Goal: Entertainment & Leisure: Consume media (video, audio)

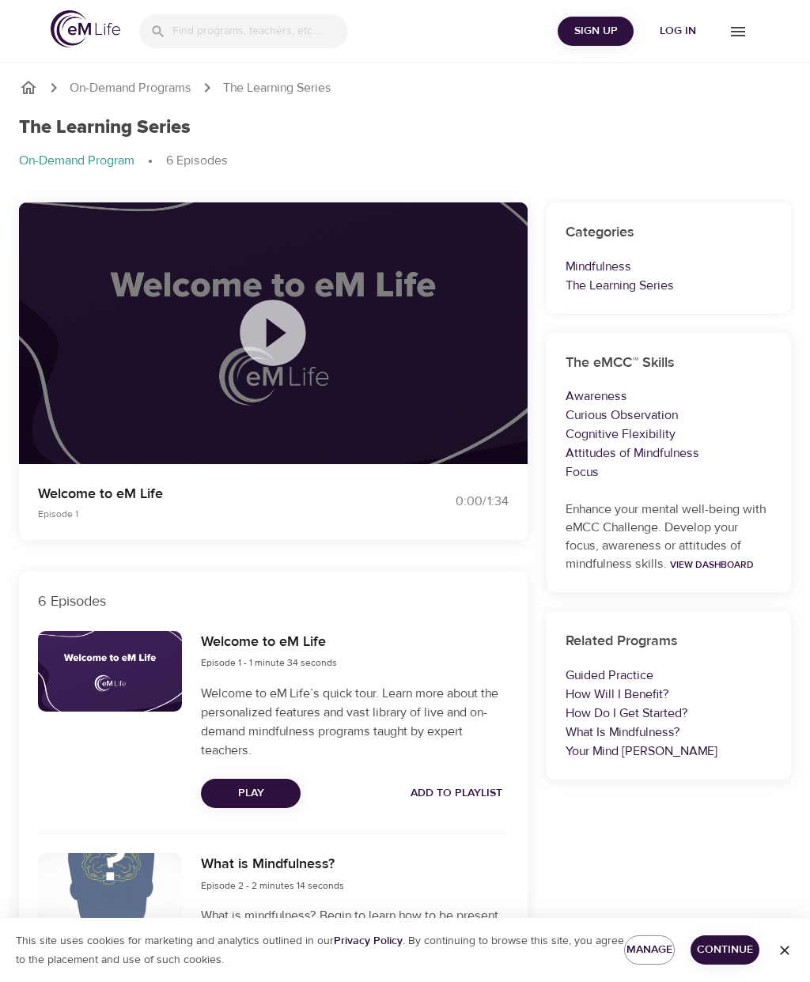
click at [284, 336] on icon at bounding box center [273, 333] width 66 height 66
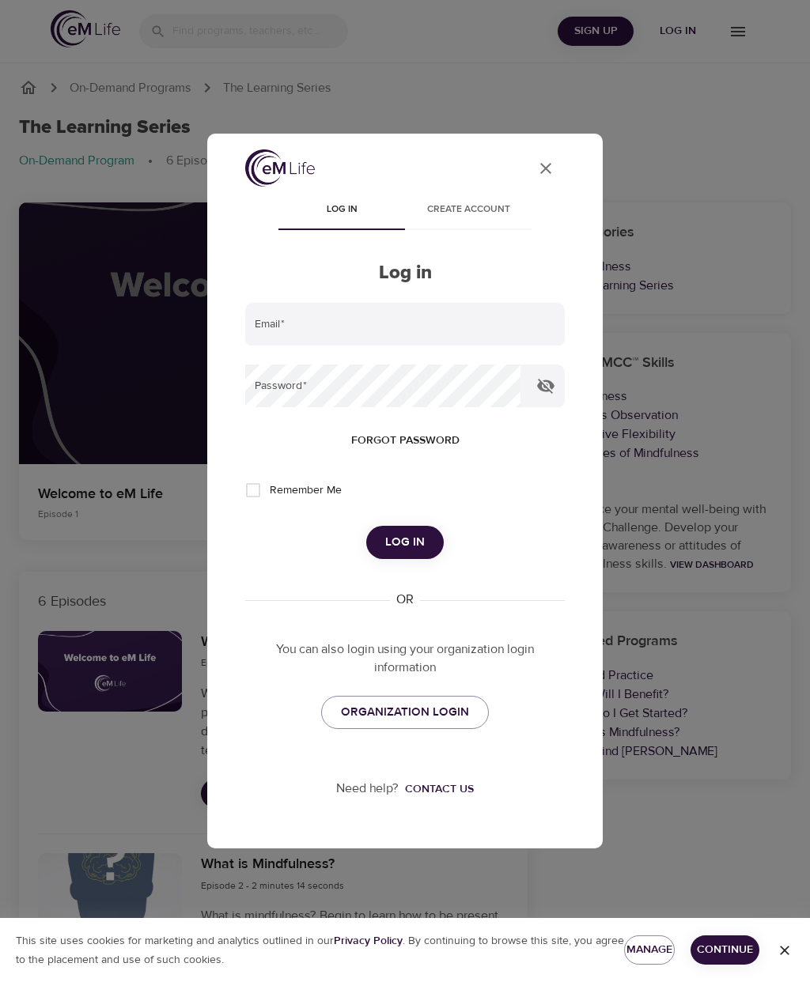
click at [478, 213] on span "Create account" at bounding box center [468, 210] width 108 height 17
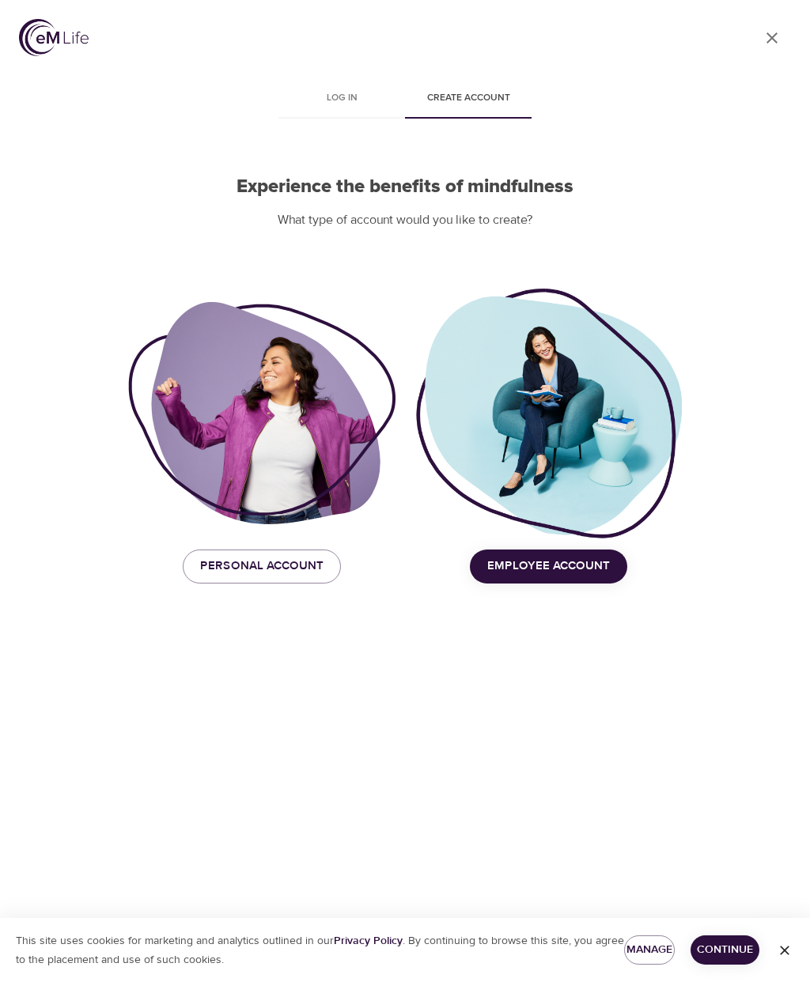
click at [312, 550] on button "Personal Account" at bounding box center [262, 566] width 158 height 33
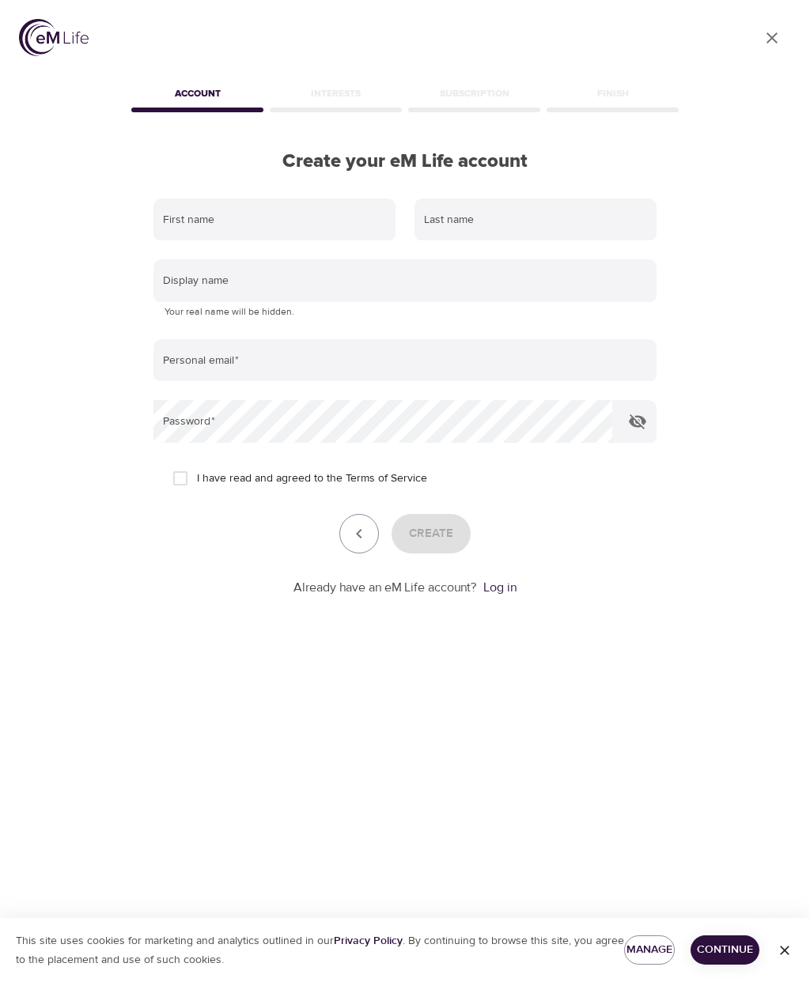
click at [332, 217] on input "text" at bounding box center [274, 219] width 242 height 43
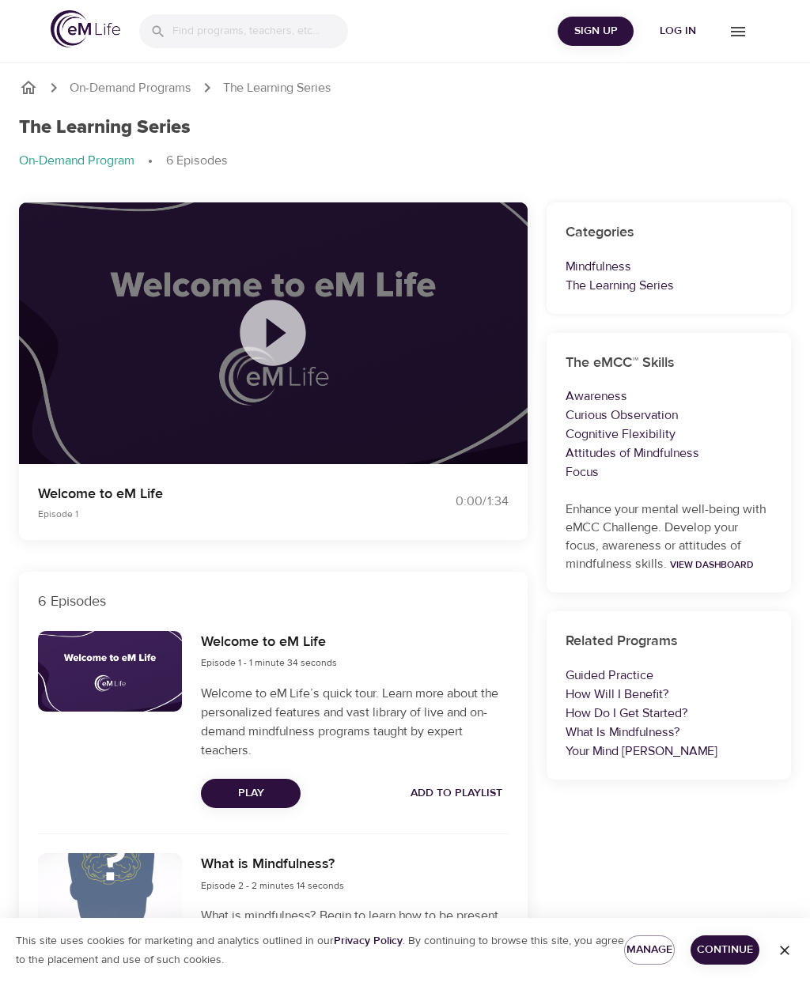
click at [692, 28] on span "Log in" at bounding box center [677, 31] width 63 height 20
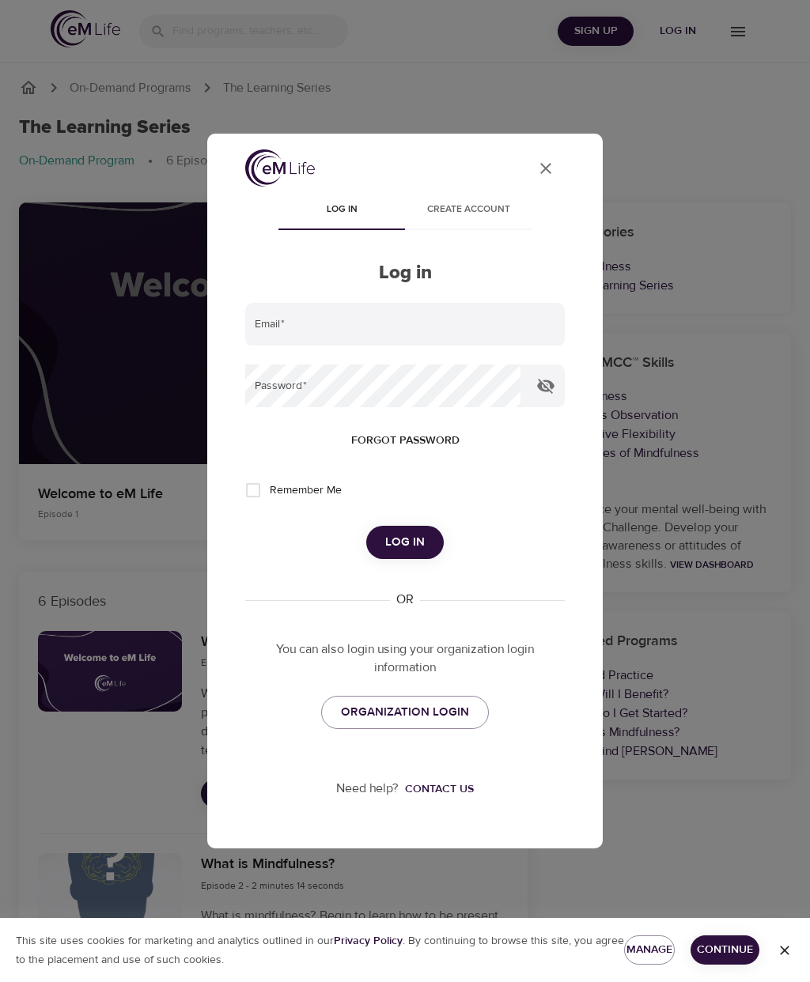
click at [334, 319] on input "email" at bounding box center [404, 324] width 319 height 43
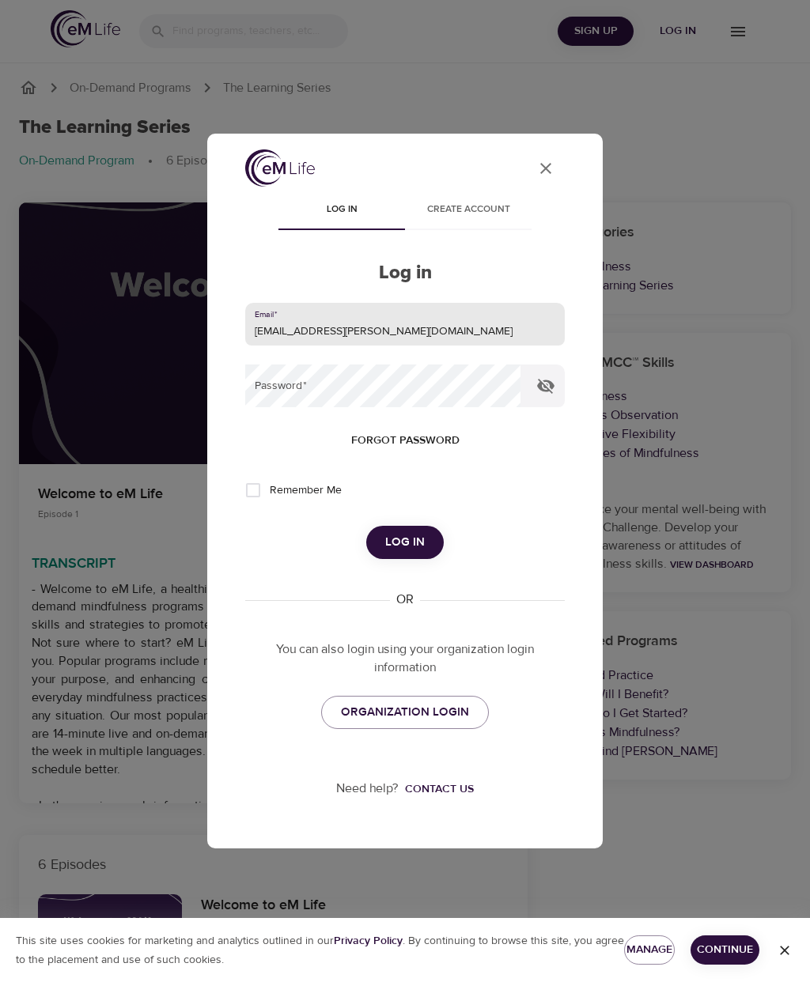
type input "[EMAIL_ADDRESS][PERSON_NAME][DOMAIN_NAME]"
click at [419, 436] on span "Forgot password" at bounding box center [405, 441] width 108 height 20
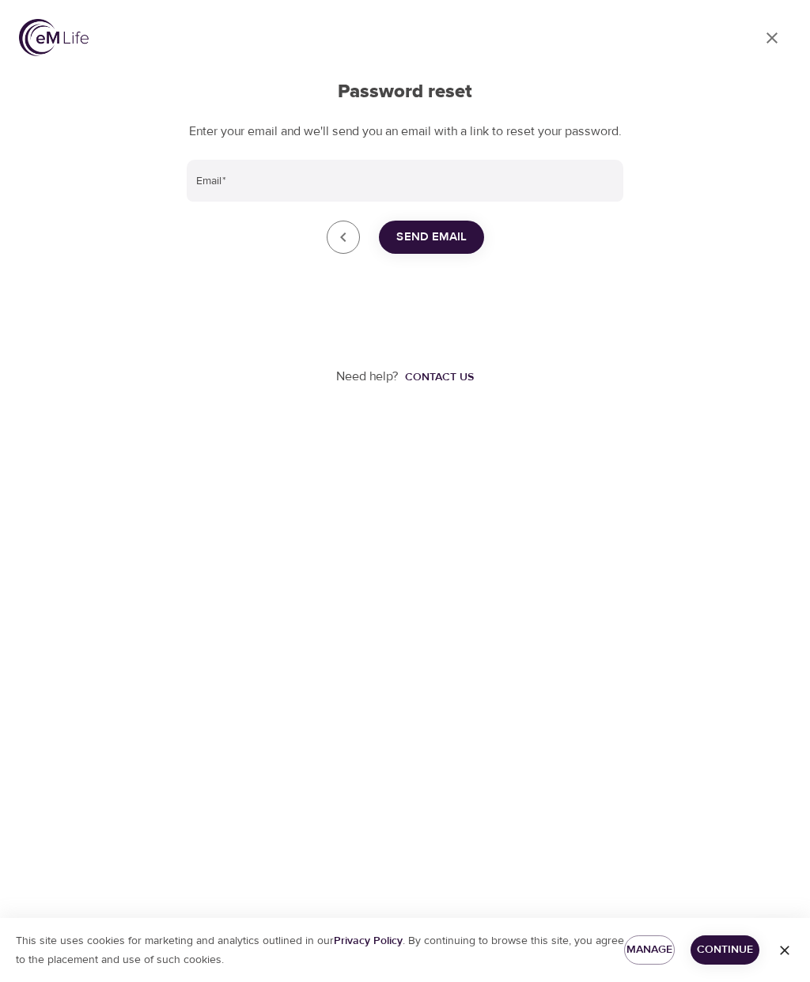
click at [239, 195] on input "Email   *" at bounding box center [405, 181] width 436 height 43
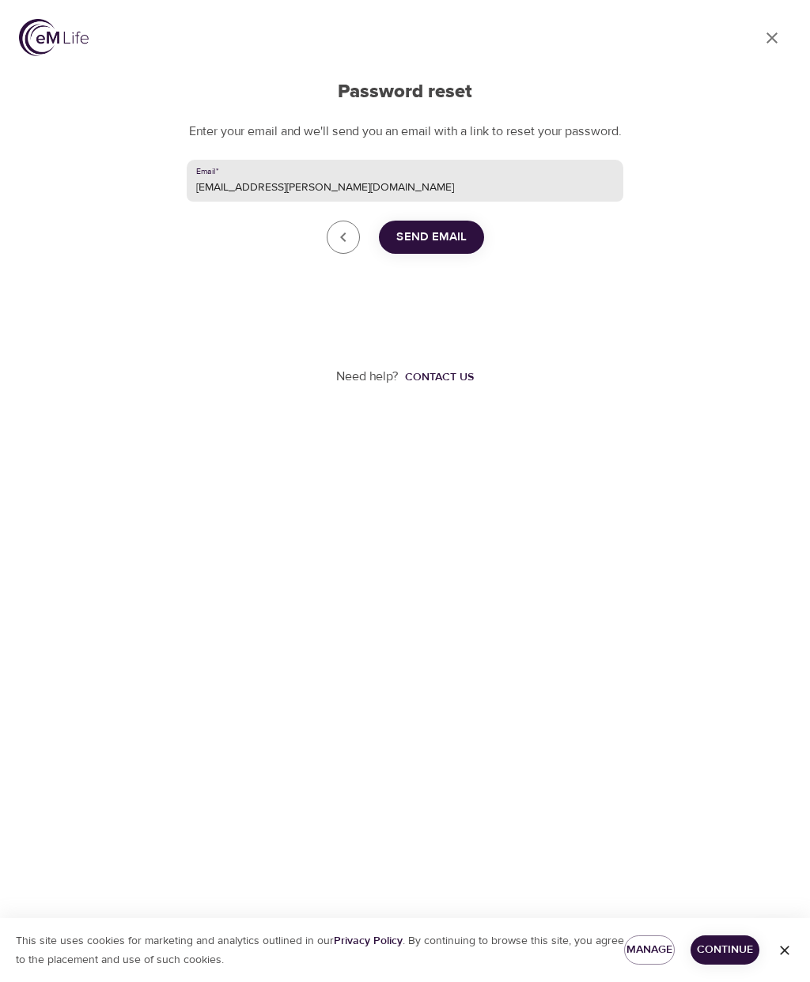
type input "[EMAIL_ADDRESS][PERSON_NAME][DOMAIN_NAME]"
click at [446, 247] on span "Send Email" at bounding box center [431, 237] width 70 height 21
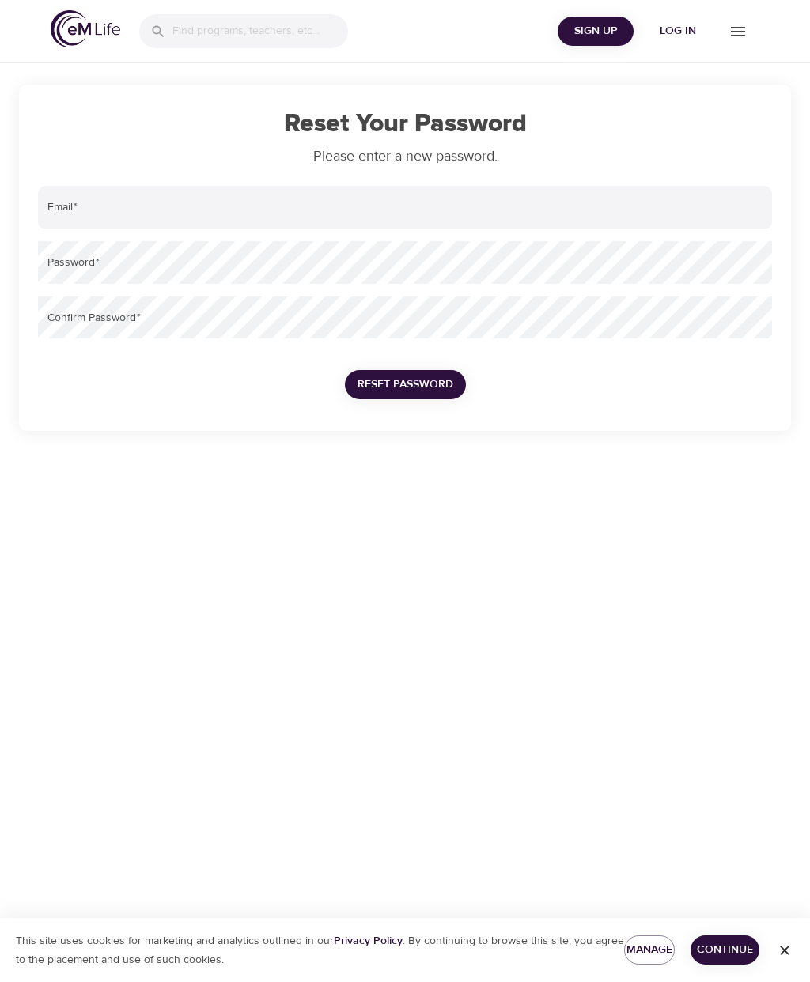
click at [121, 208] on input "email" at bounding box center [405, 207] width 734 height 43
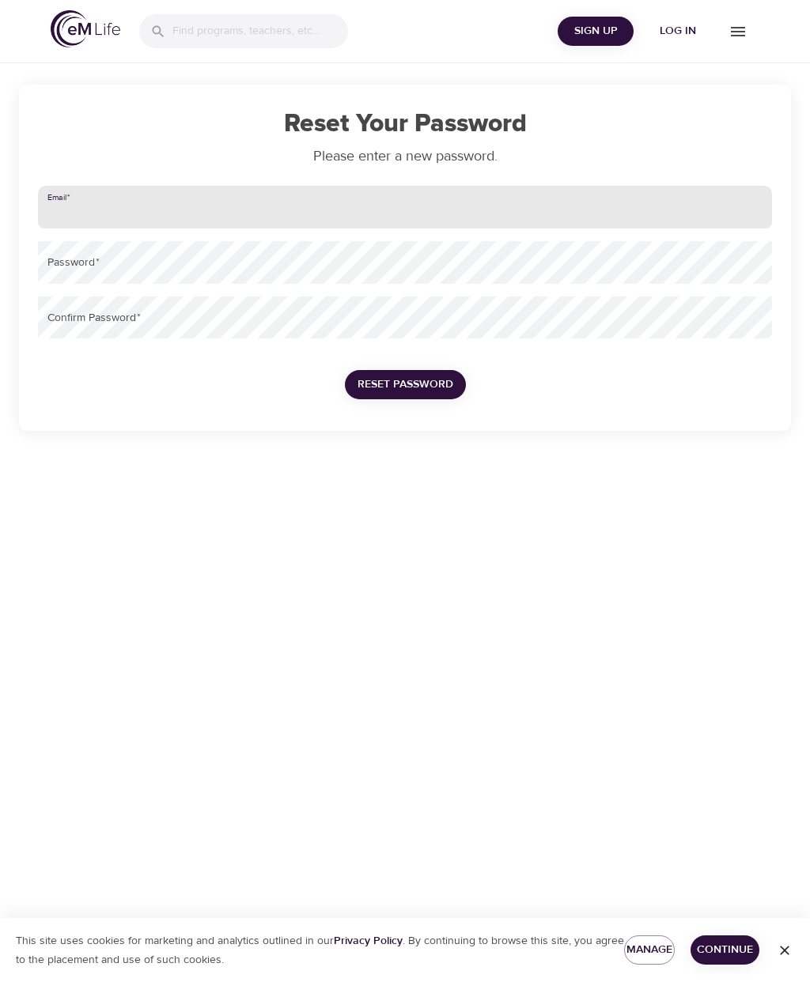
type input "[EMAIL_ADDRESS][PERSON_NAME][DOMAIN_NAME]"
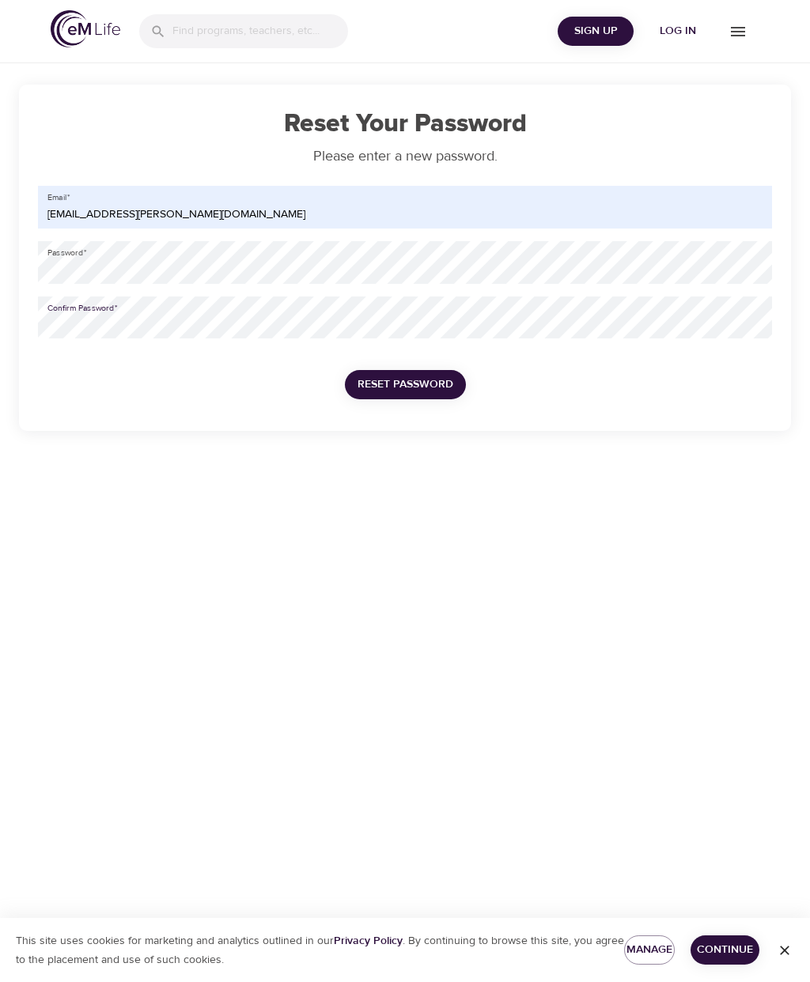
click at [432, 387] on span "Reset Password" at bounding box center [405, 385] width 96 height 20
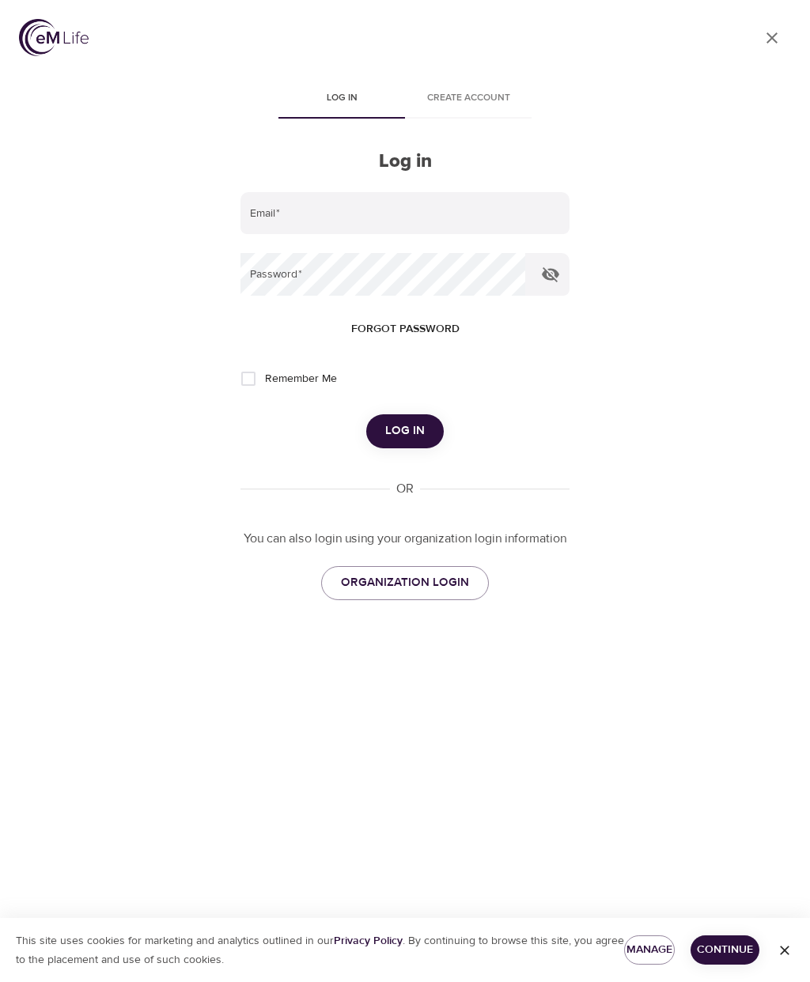
click at [327, 213] on input "email" at bounding box center [404, 213] width 329 height 43
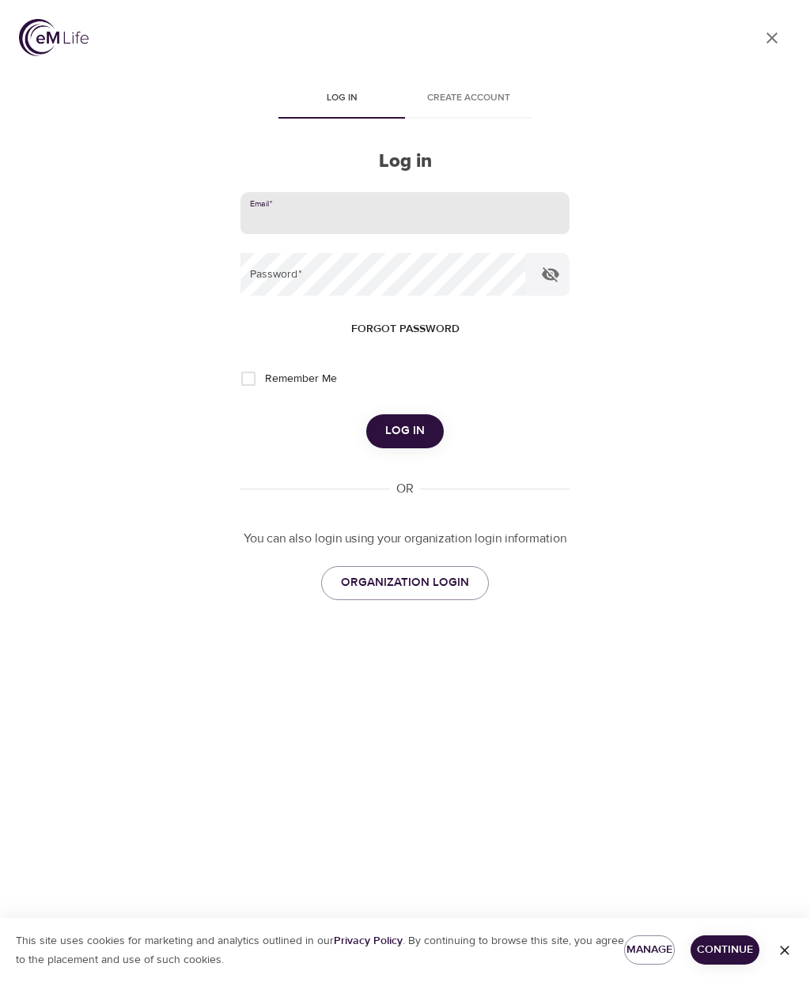
type input "[EMAIL_ADDRESS][PERSON_NAME][DOMAIN_NAME]"
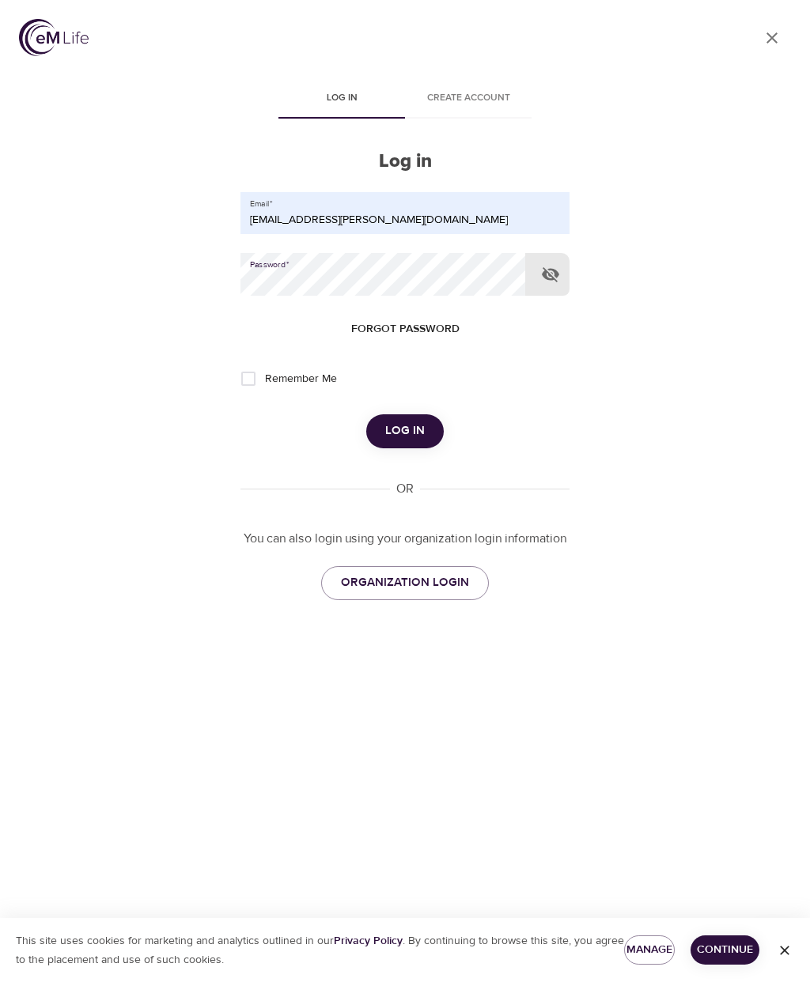
click at [248, 378] on input "Remember Me" at bounding box center [248, 378] width 33 height 33
checkbox input "true"
click at [417, 429] on span "Log in" at bounding box center [405, 431] width 40 height 21
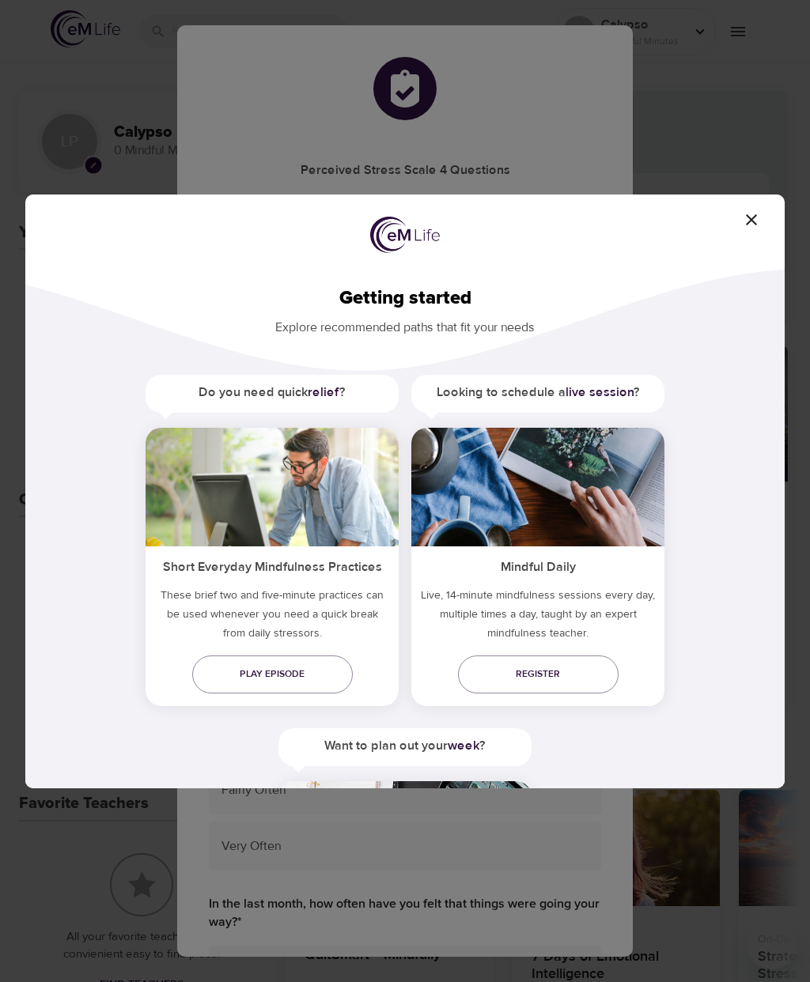
click at [761, 213] on span "button" at bounding box center [751, 219] width 38 height 19
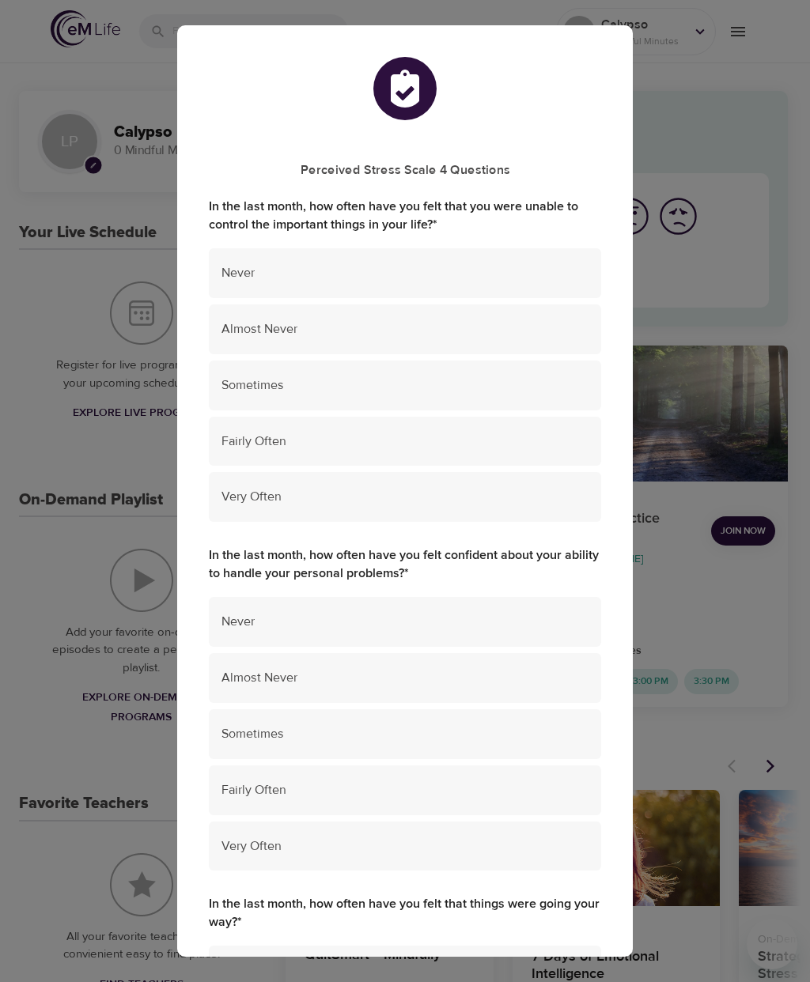
click at [313, 380] on span "Sometimes" at bounding box center [404, 385] width 367 height 18
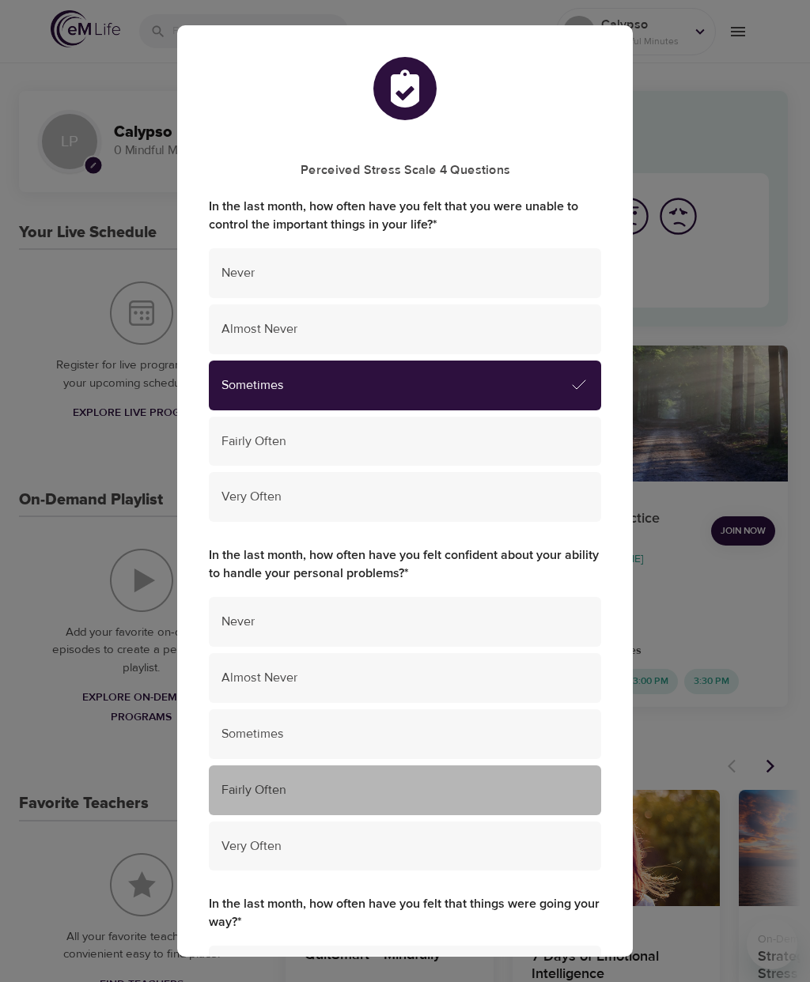
click at [314, 782] on span "Fairly Often" at bounding box center [404, 790] width 367 height 18
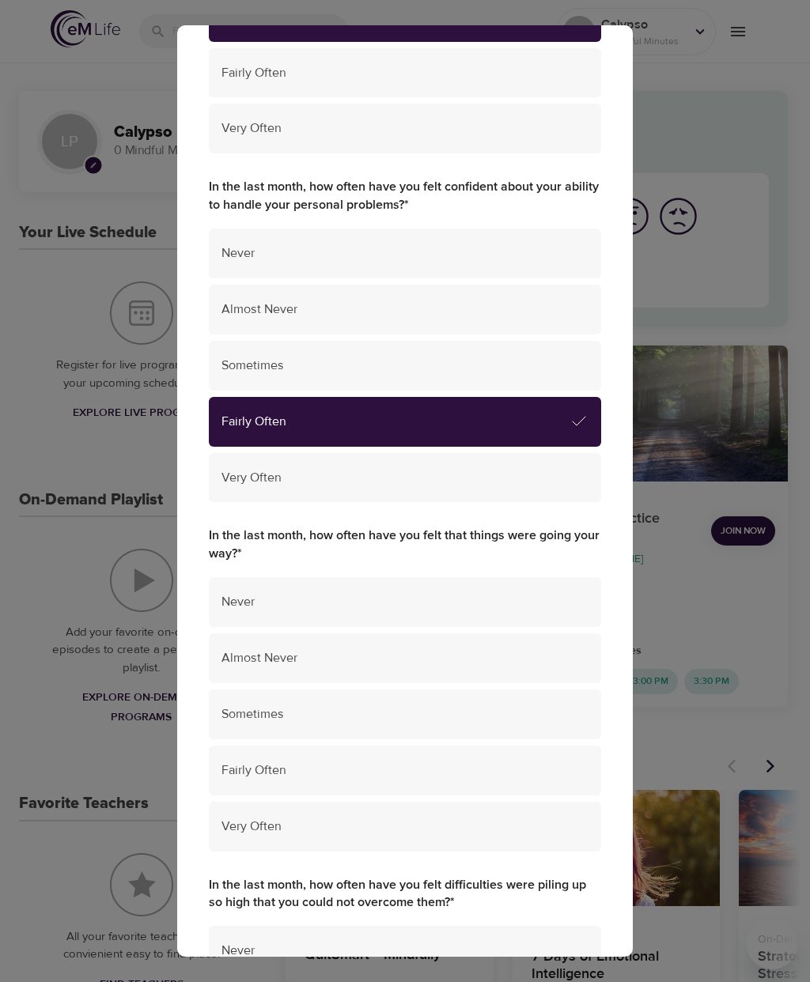
scroll to position [369, 0]
click at [343, 705] on span "Sometimes" at bounding box center [404, 714] width 367 height 18
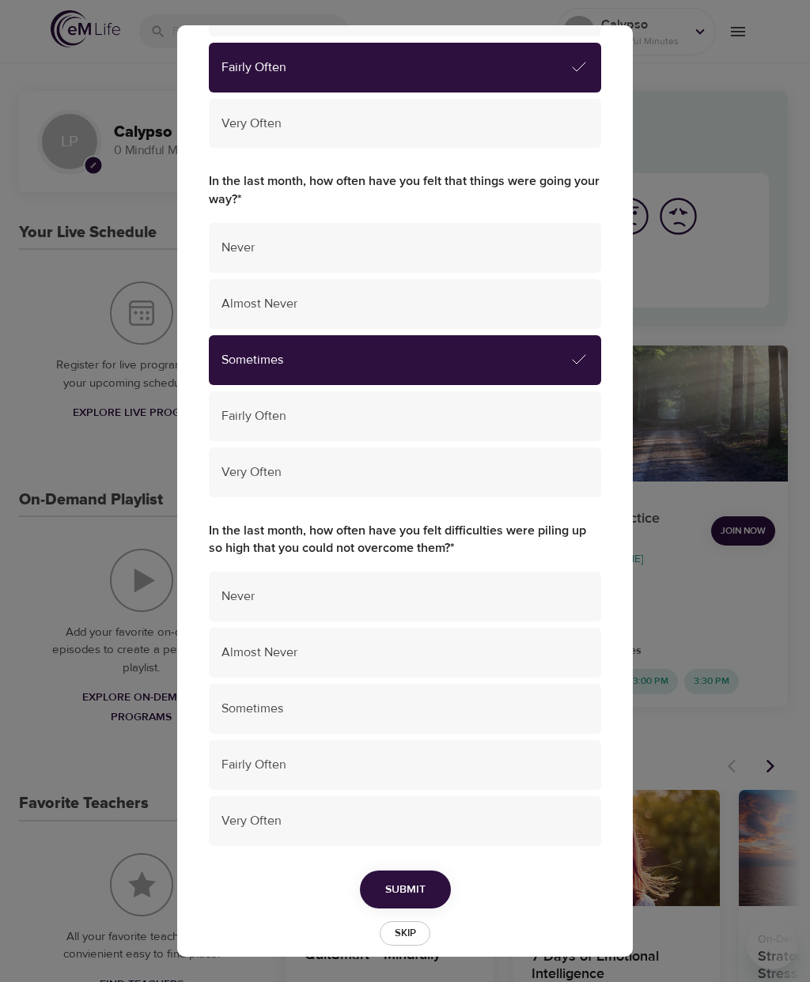
scroll to position [722, 0]
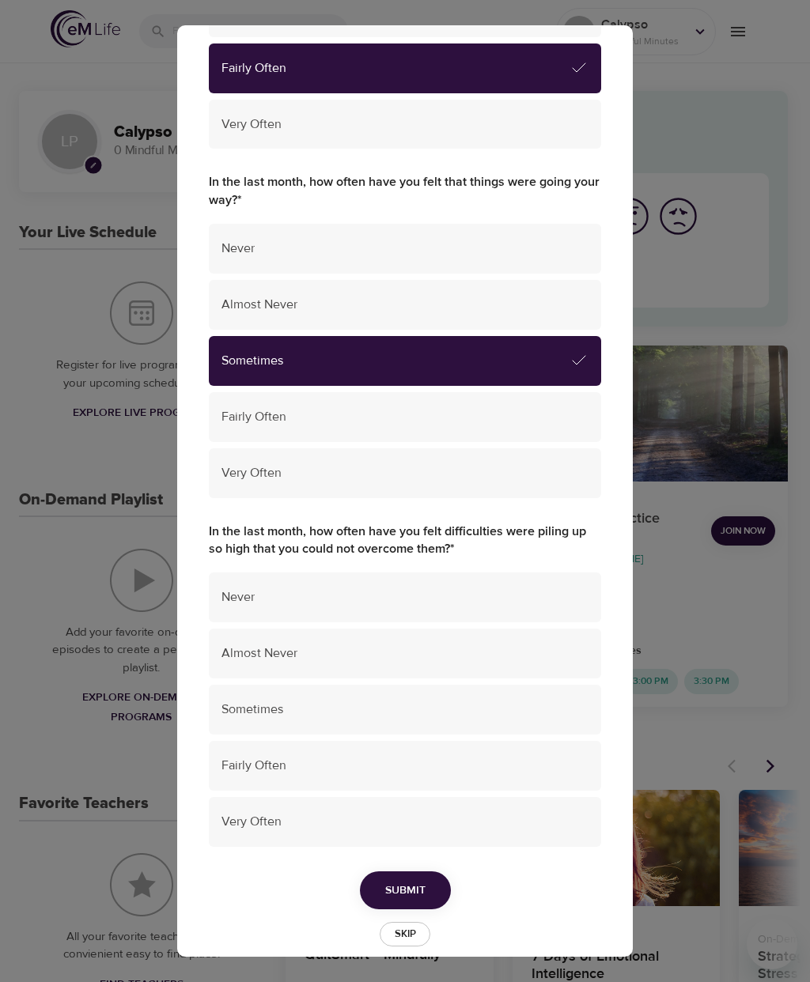
click at [374, 701] on span "Sometimes" at bounding box center [404, 710] width 367 height 18
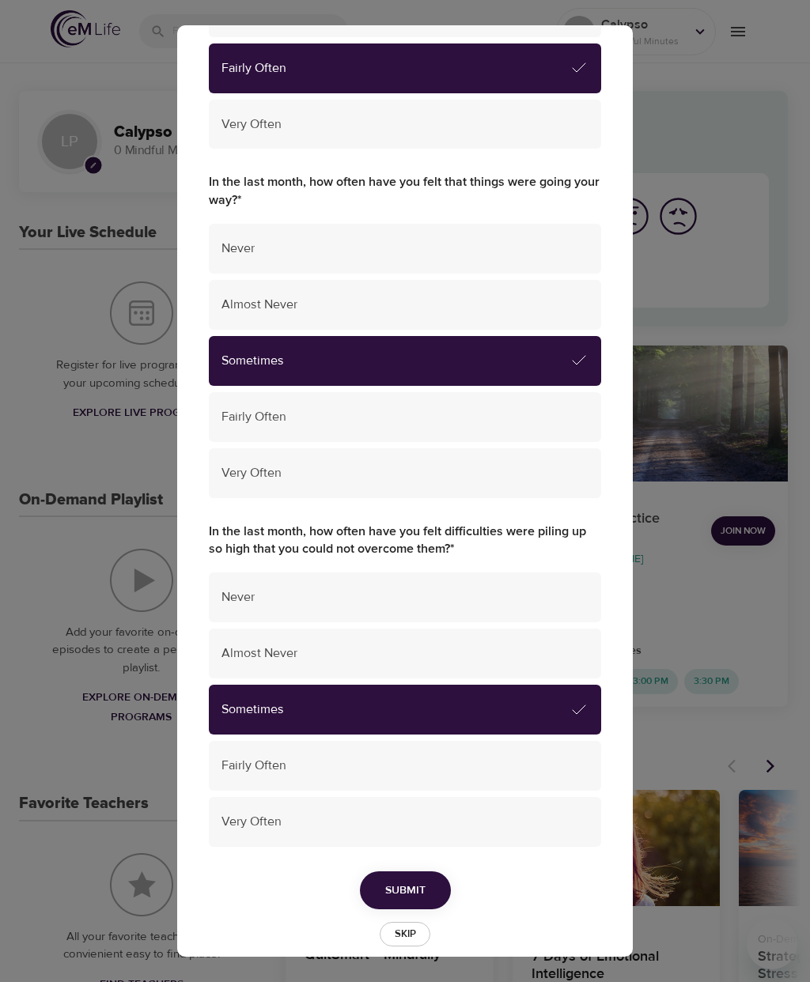
click at [420, 881] on span "Submit" at bounding box center [405, 891] width 40 height 20
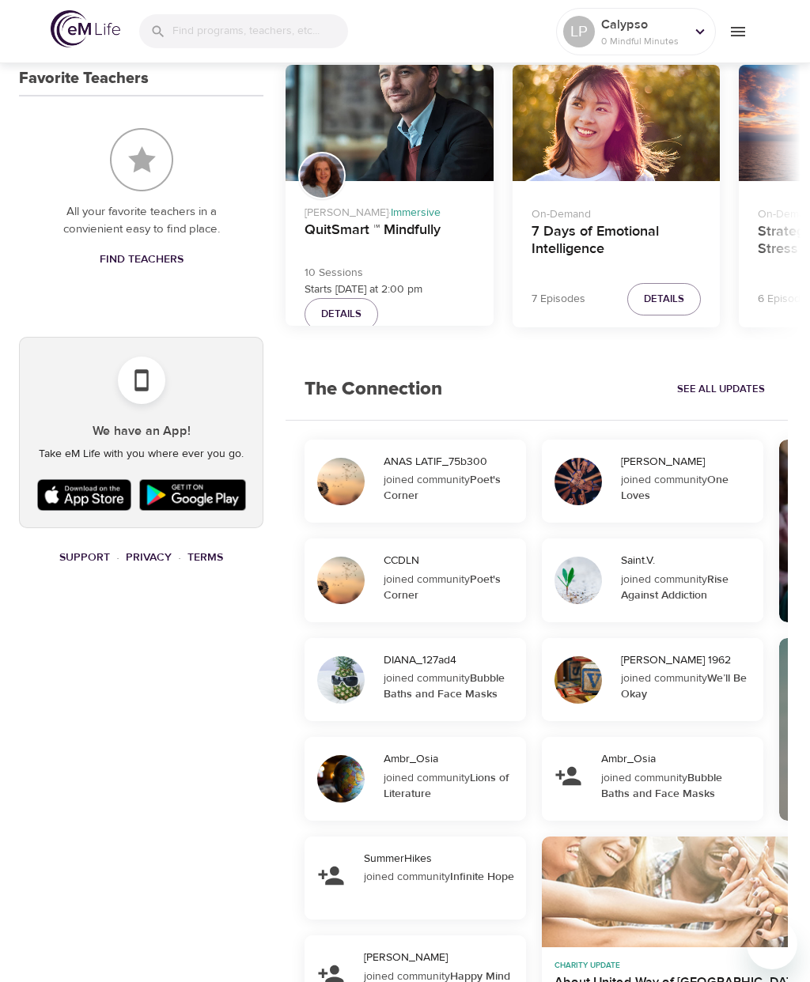
scroll to position [750, 0]
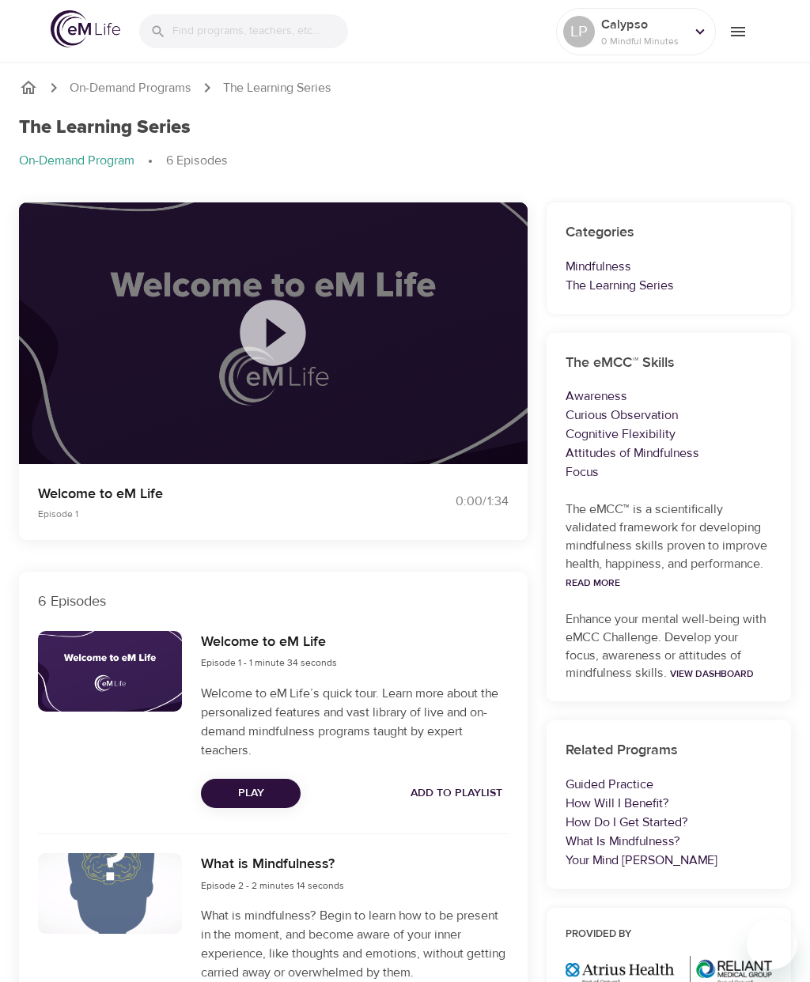
click at [284, 322] on icon at bounding box center [273, 333] width 66 height 66
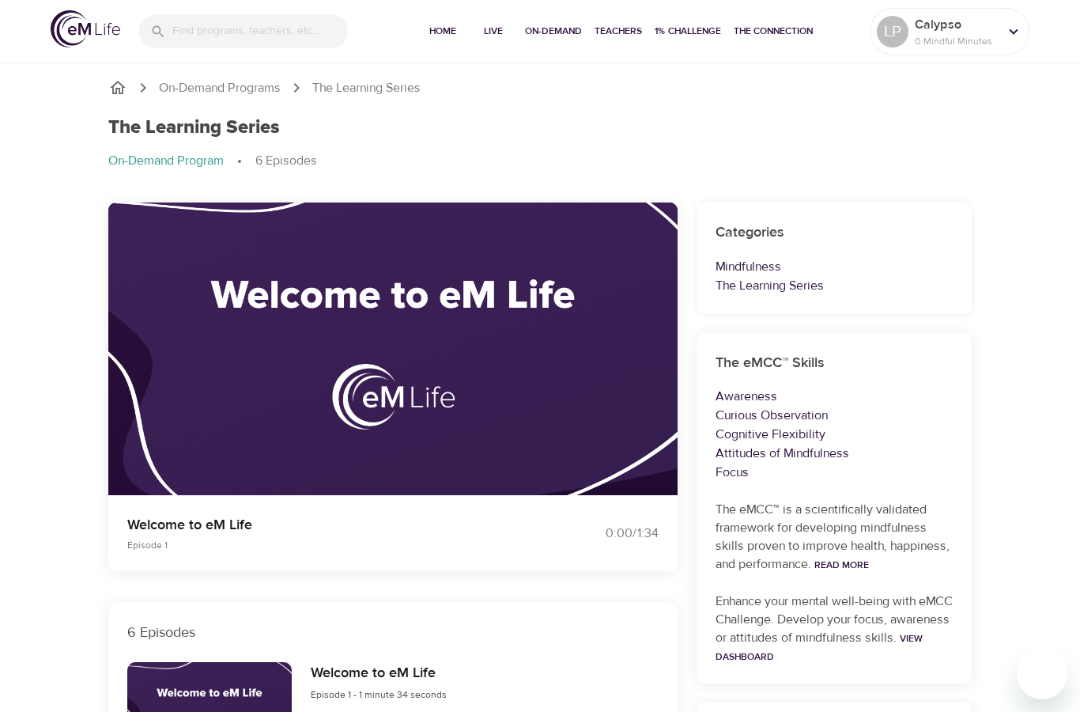
click at [406, 319] on icon "button" at bounding box center [394, 330] width 28 height 28
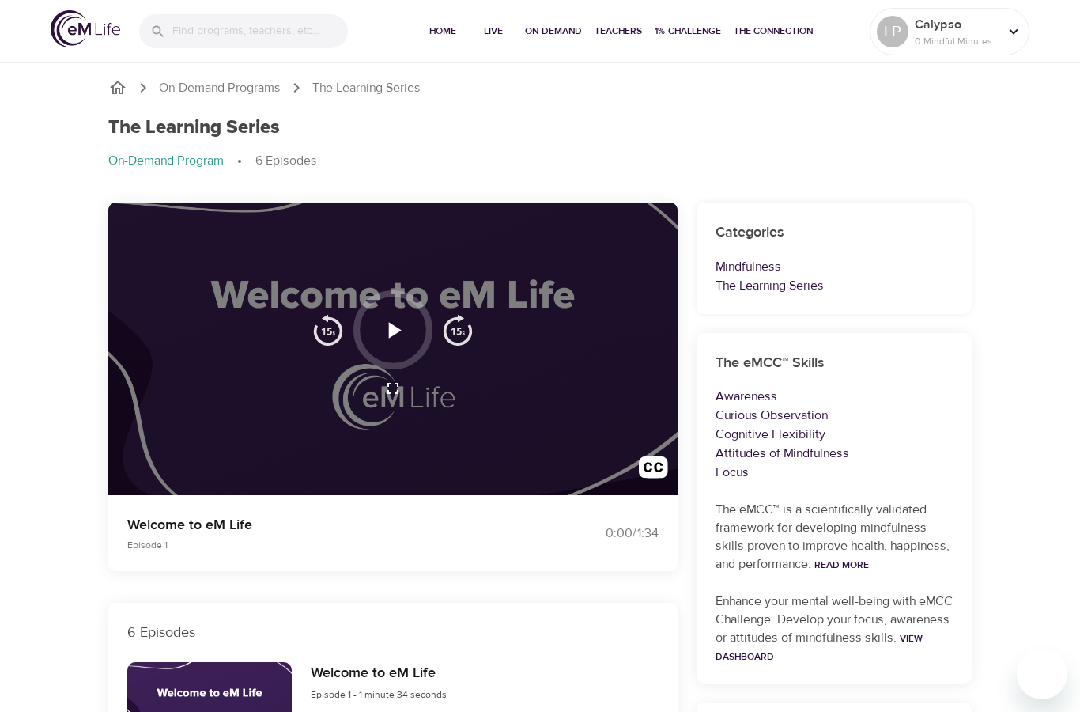
click at [395, 335] on icon "button" at bounding box center [394, 330] width 28 height 28
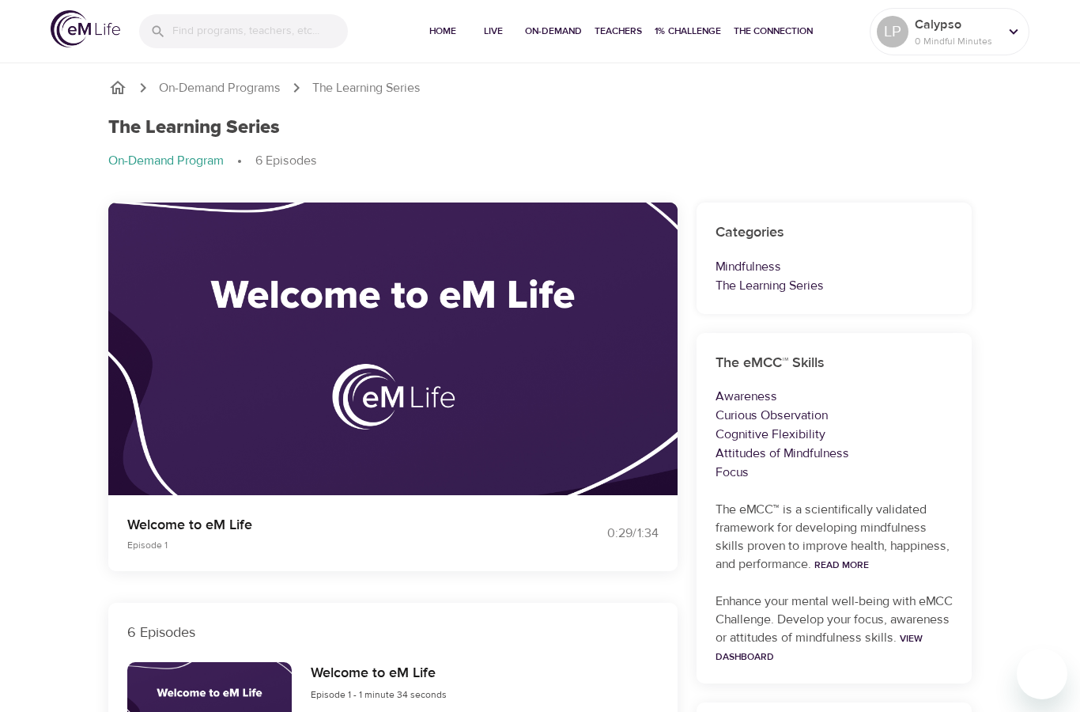
click at [392, 351] on button "button" at bounding box center [393, 330] width 47 height 47
click at [395, 325] on icon "button" at bounding box center [394, 330] width 28 height 28
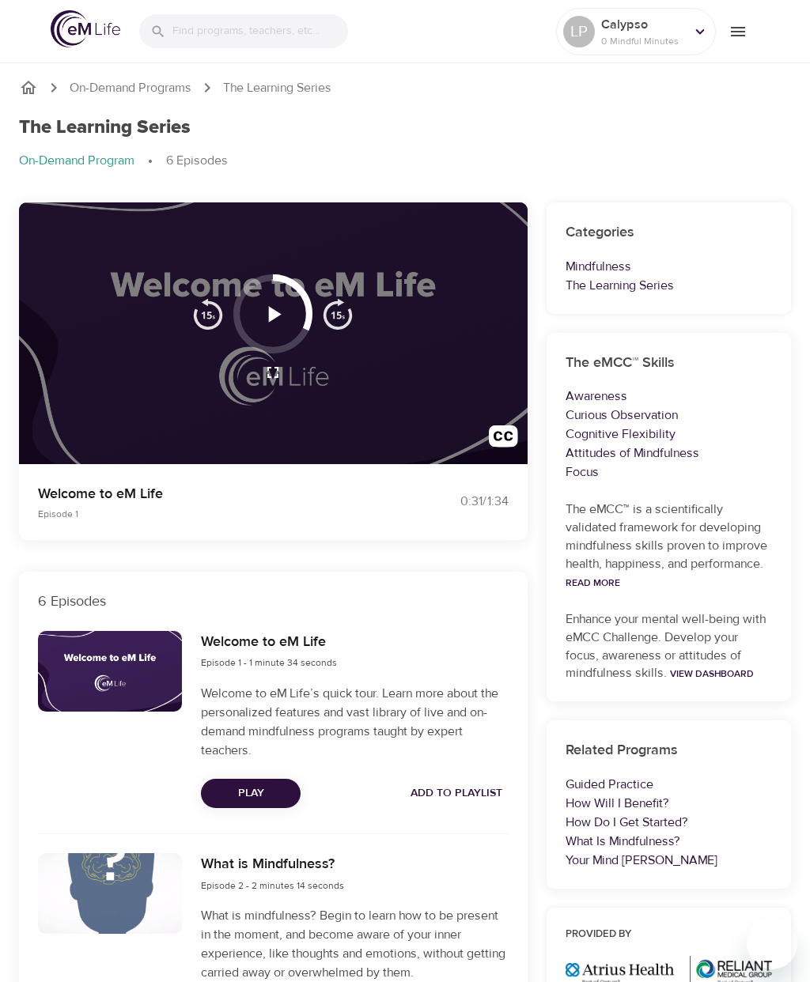
click at [281, 308] on icon "button" at bounding box center [273, 314] width 28 height 28
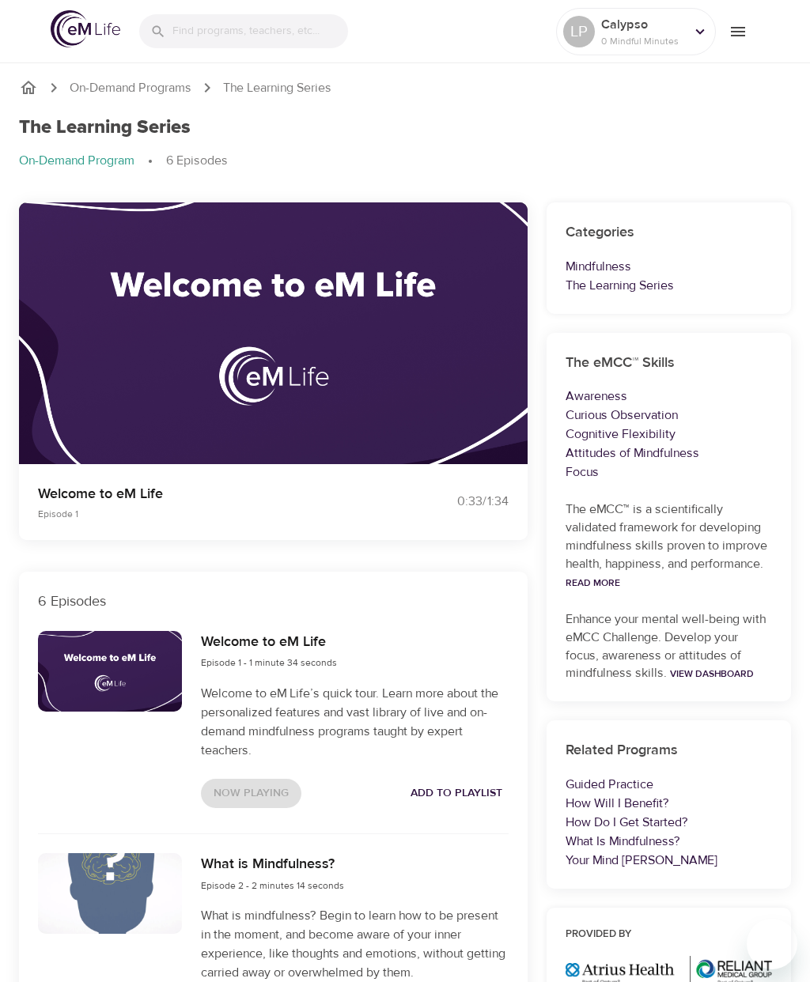
click at [749, 34] on span "menu" at bounding box center [737, 31] width 25 height 19
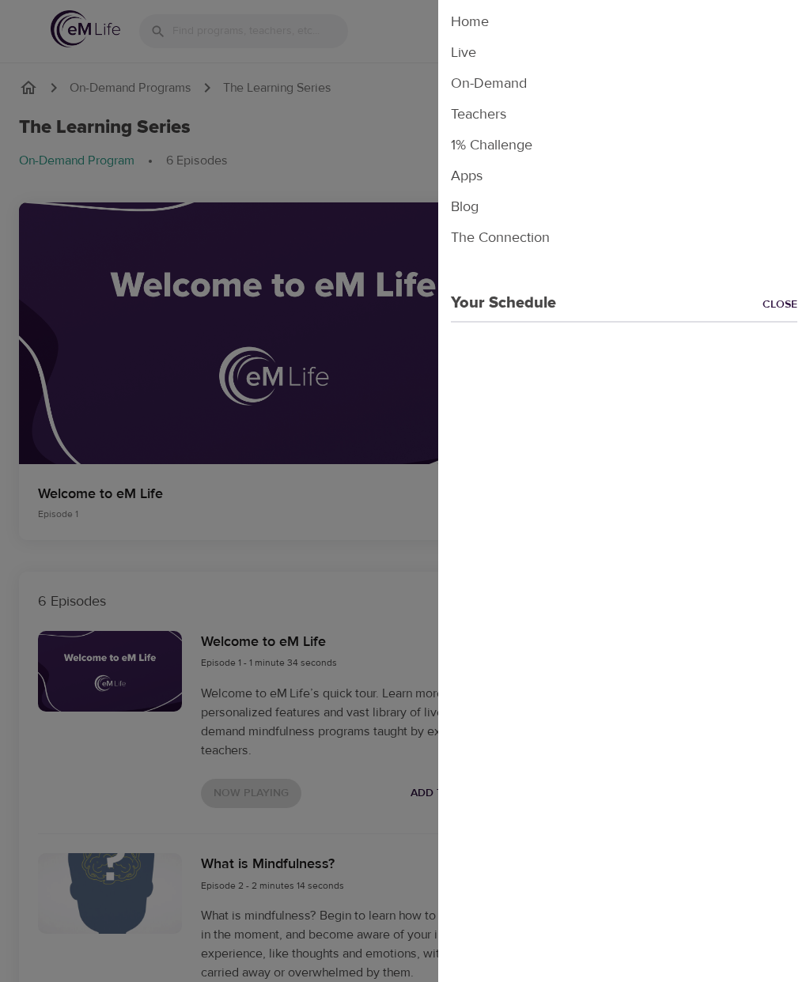
click at [383, 201] on div at bounding box center [405, 491] width 810 height 982
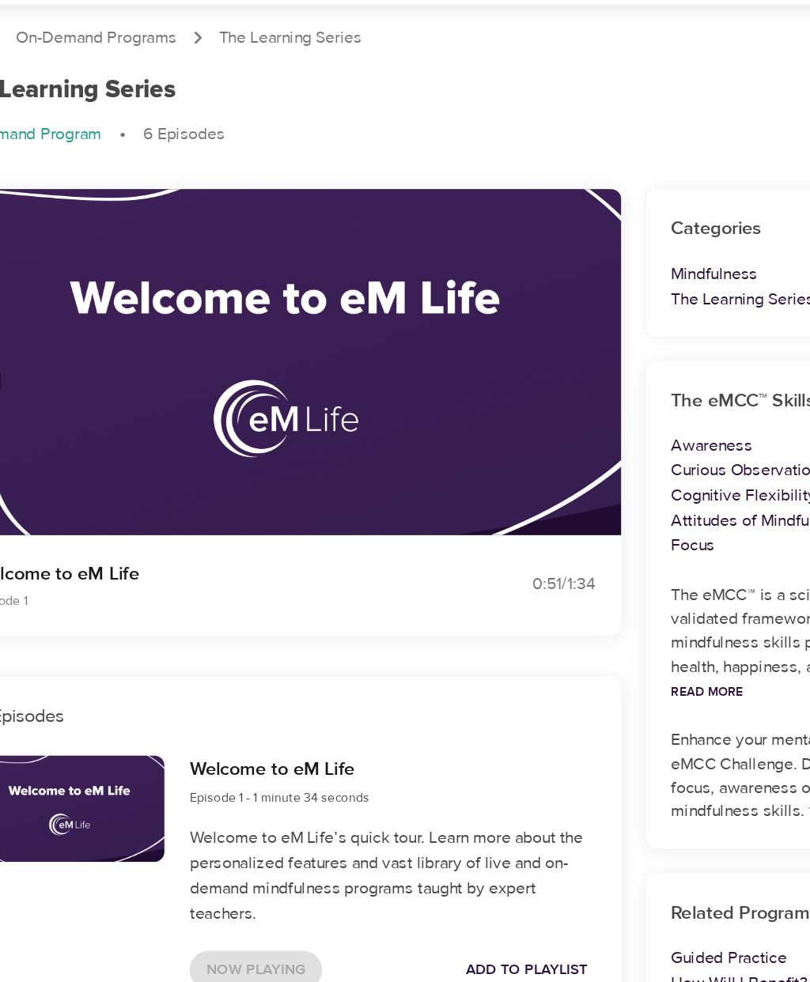
click at [479, 416] on button "button" at bounding box center [503, 440] width 48 height 48
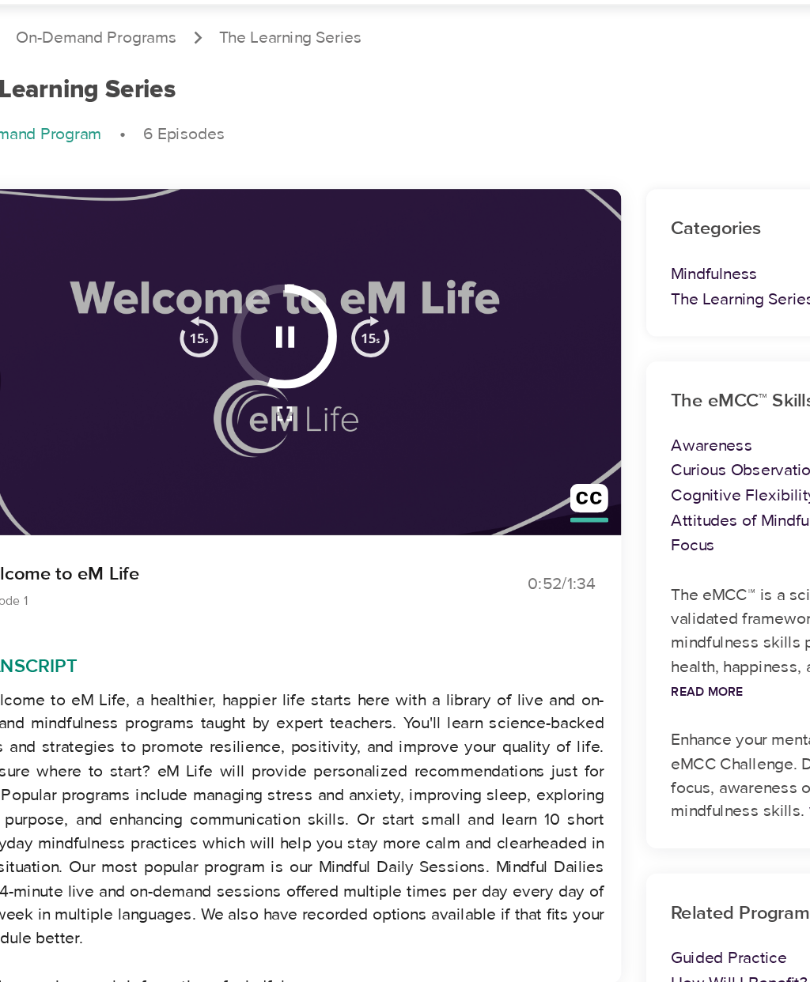
click at [406, 387] on div "Transcript - Welcome to eM Life, a healthier, happier life starts here with a l…" at bounding box center [273, 333] width 508 height 262
click at [444, 202] on div "Transcript - Welcome to eM Life, a healthier, happier life starts here with a l…" at bounding box center [273, 333] width 508 height 262
click at [449, 202] on div "Transcript - Welcome to eM Life, a healthier, happier life starts here with a l…" at bounding box center [273, 333] width 508 height 262
click at [417, 205] on div "Transcript - Welcome to eM Life, a healthier, happier life starts here with a l…" at bounding box center [273, 333] width 508 height 262
click at [266, 306] on icon "button" at bounding box center [273, 314] width 14 height 16
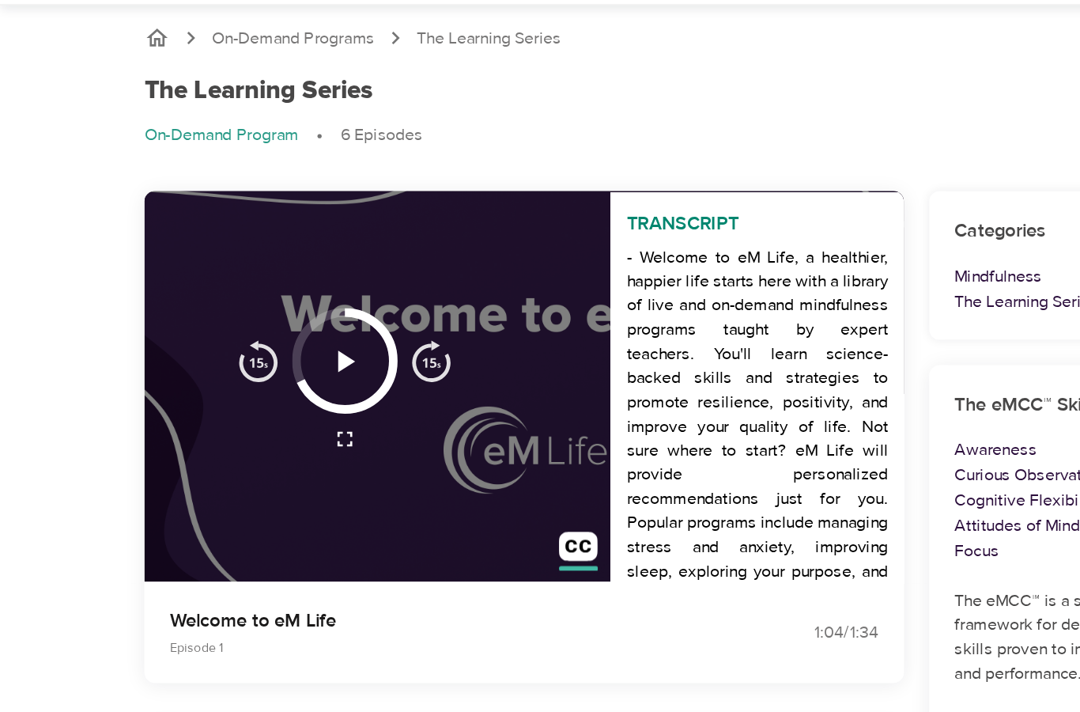
click at [266, 316] on icon "button" at bounding box center [258, 330] width 28 height 28
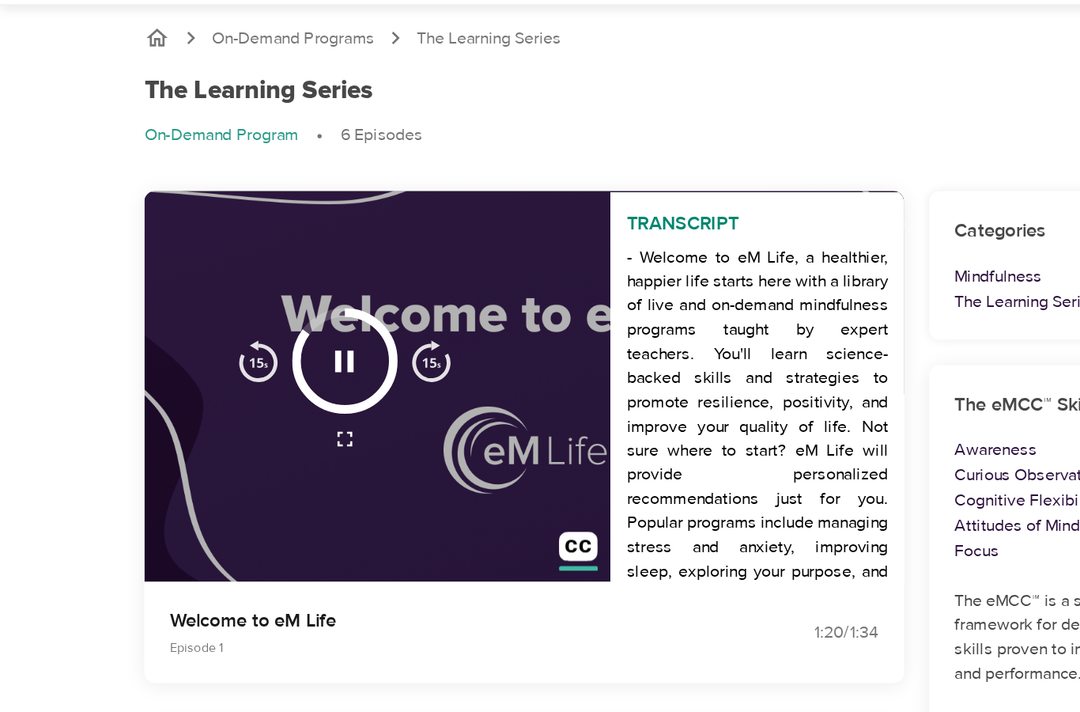
click at [266, 316] on icon "button" at bounding box center [258, 330] width 28 height 28
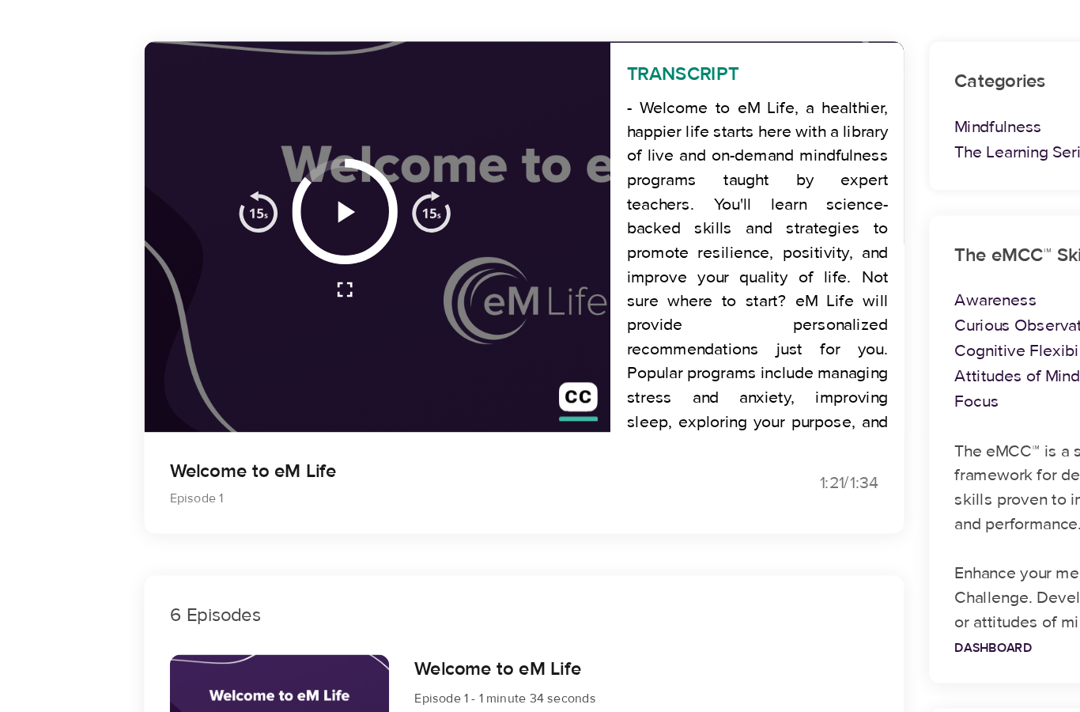
scroll to position [40, 0]
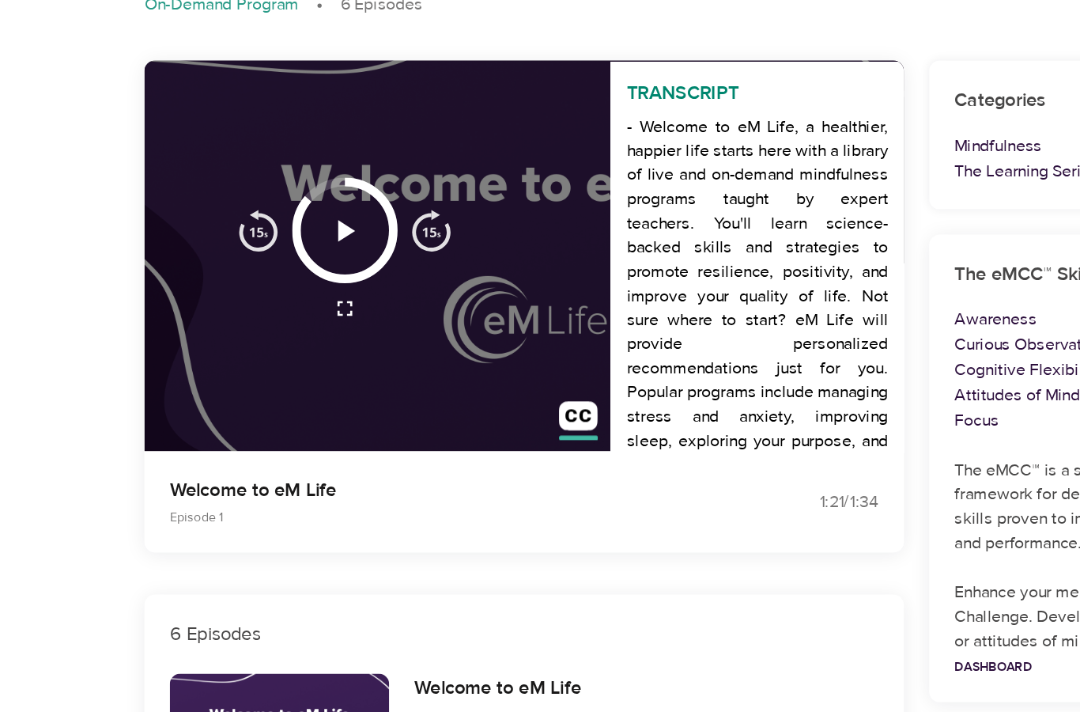
click at [316, 301] on div "Transcript - Welcome to eM Life, a healthier, happier life starts here with a l…" at bounding box center [392, 308] width 569 height 293
click at [268, 276] on icon "button" at bounding box center [258, 290] width 28 height 28
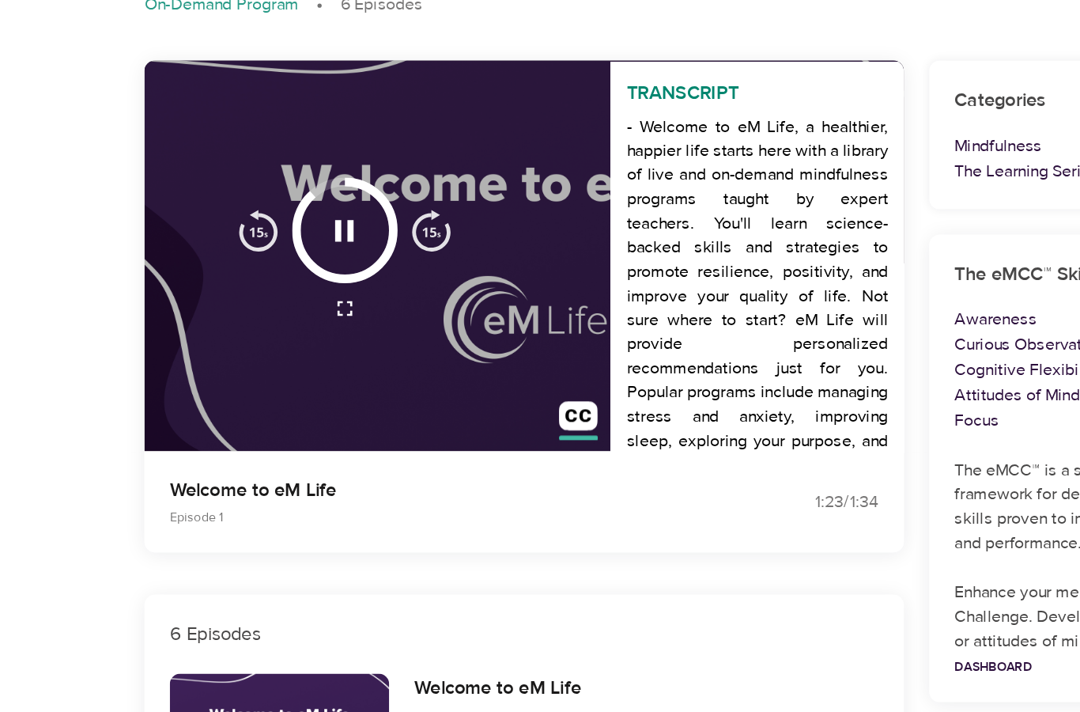
click at [266, 338] on icon "button" at bounding box center [258, 347] width 19 height 19
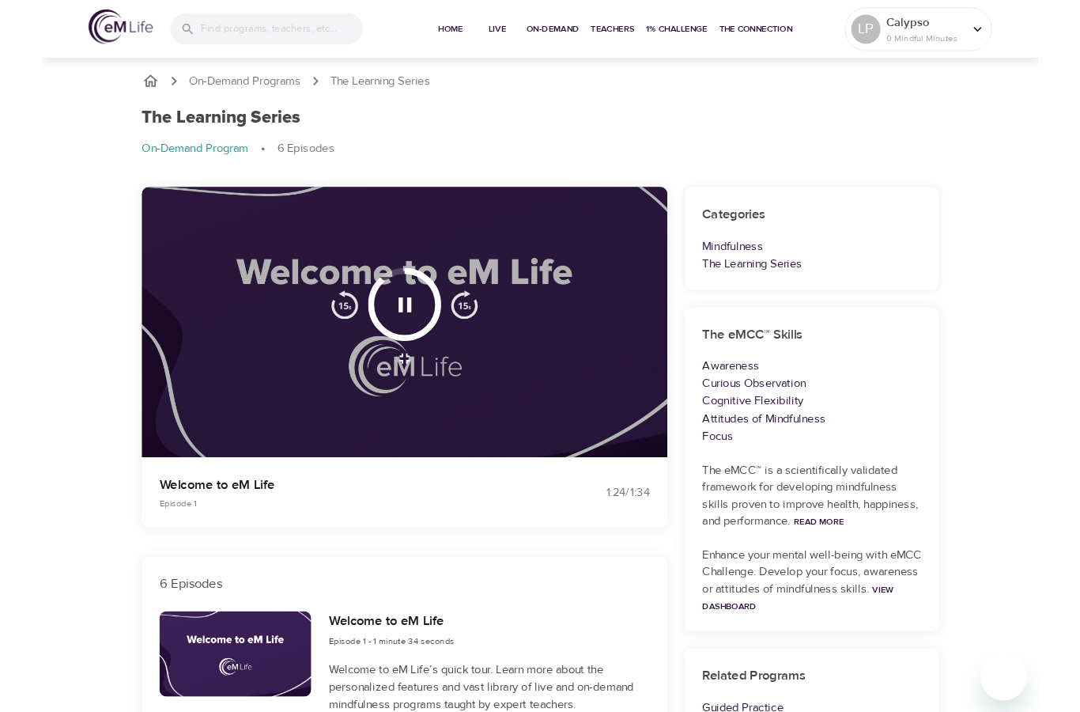
scroll to position [19, 0]
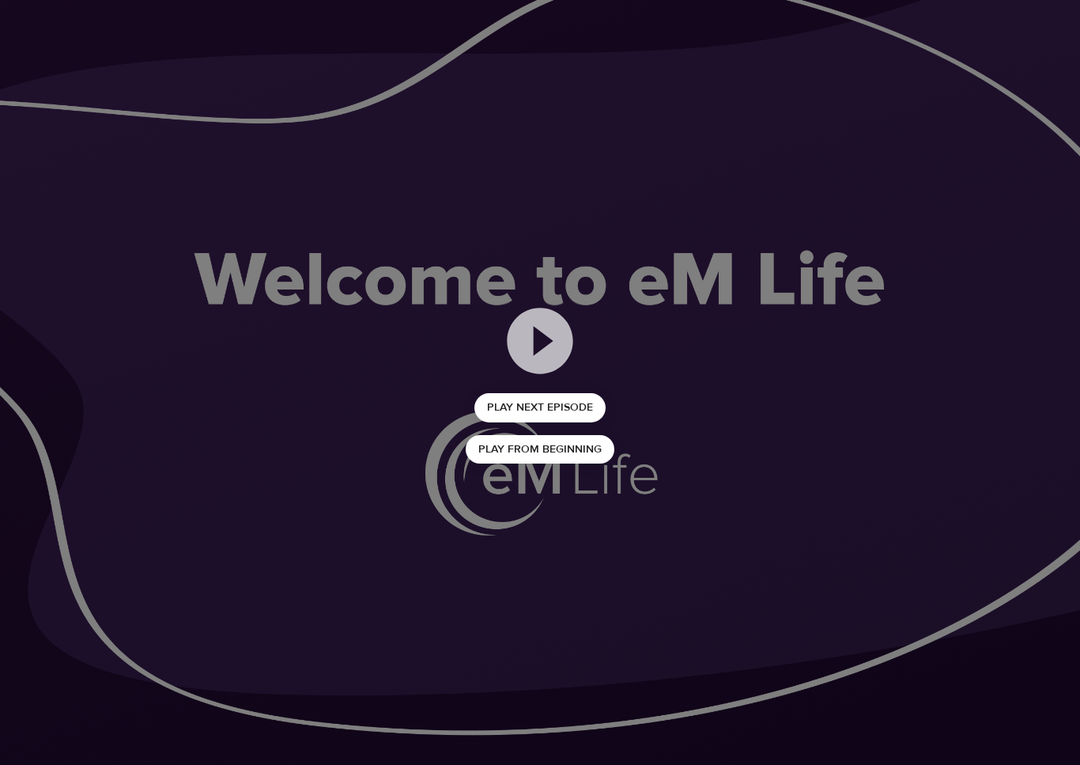
click at [36, 37] on div "Play Next Episode Play from beginning" at bounding box center [540, 382] width 1080 height 765
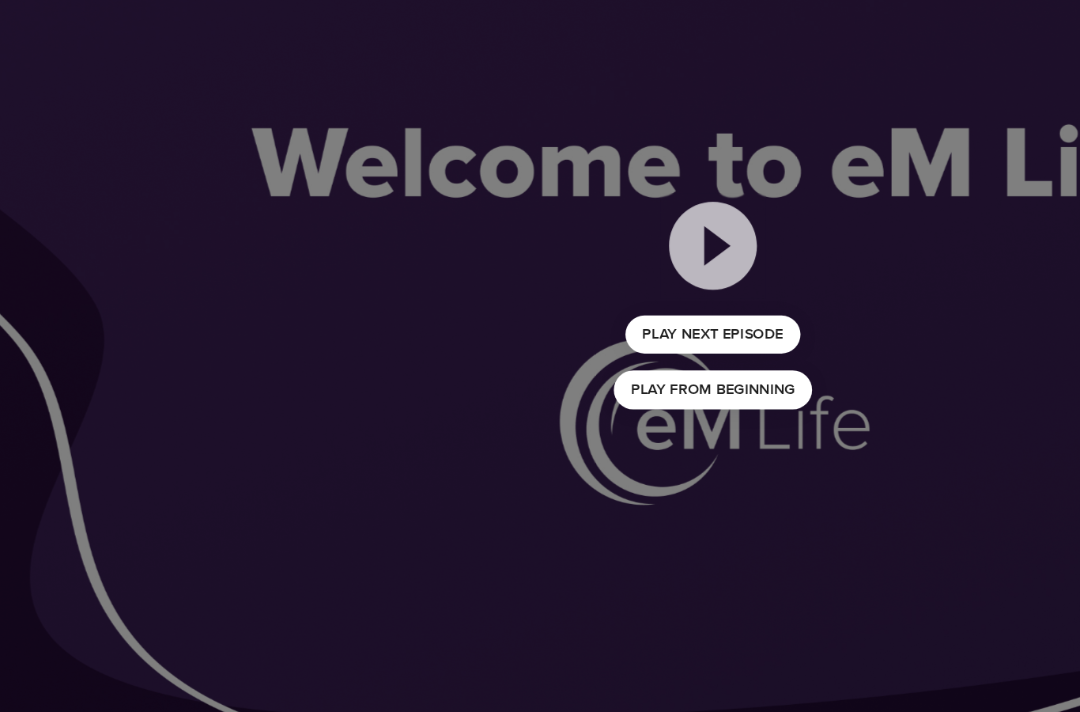
scroll to position [196, 0]
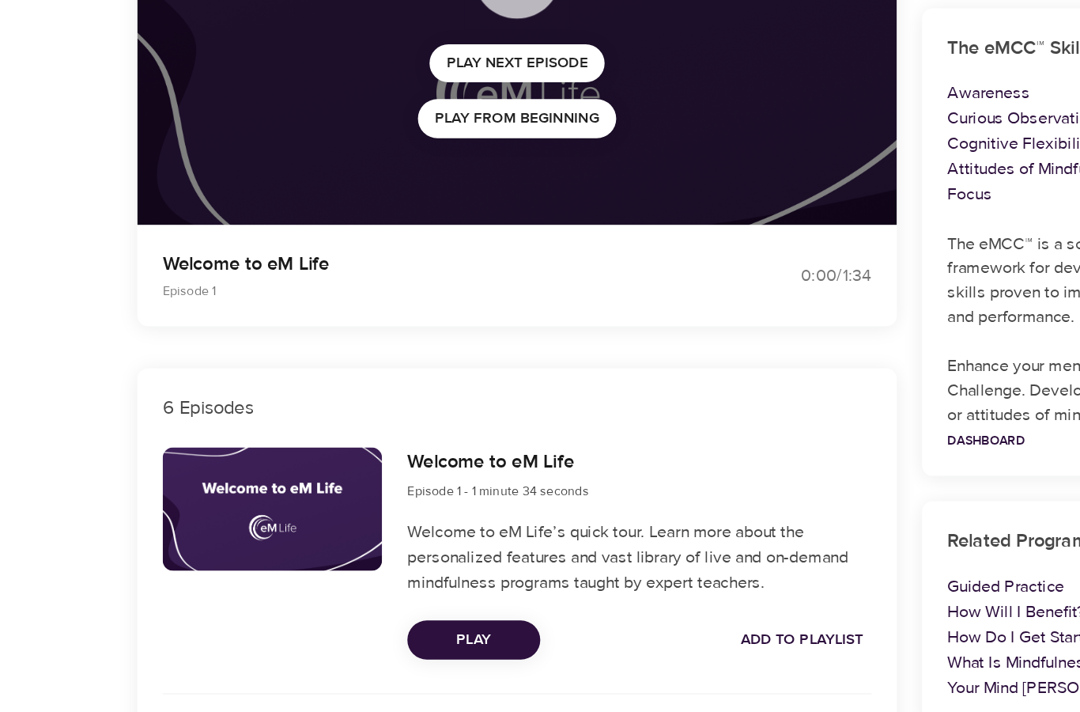
click at [372, 600] on span "Play" at bounding box center [360, 610] width 74 height 20
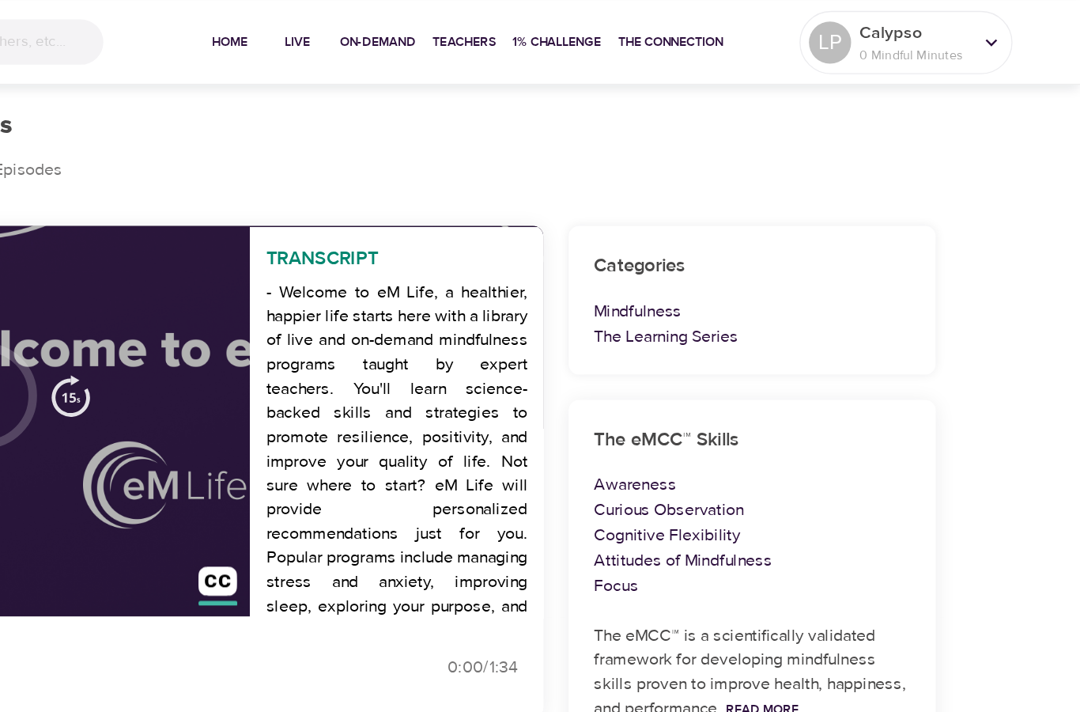
scroll to position [0, 0]
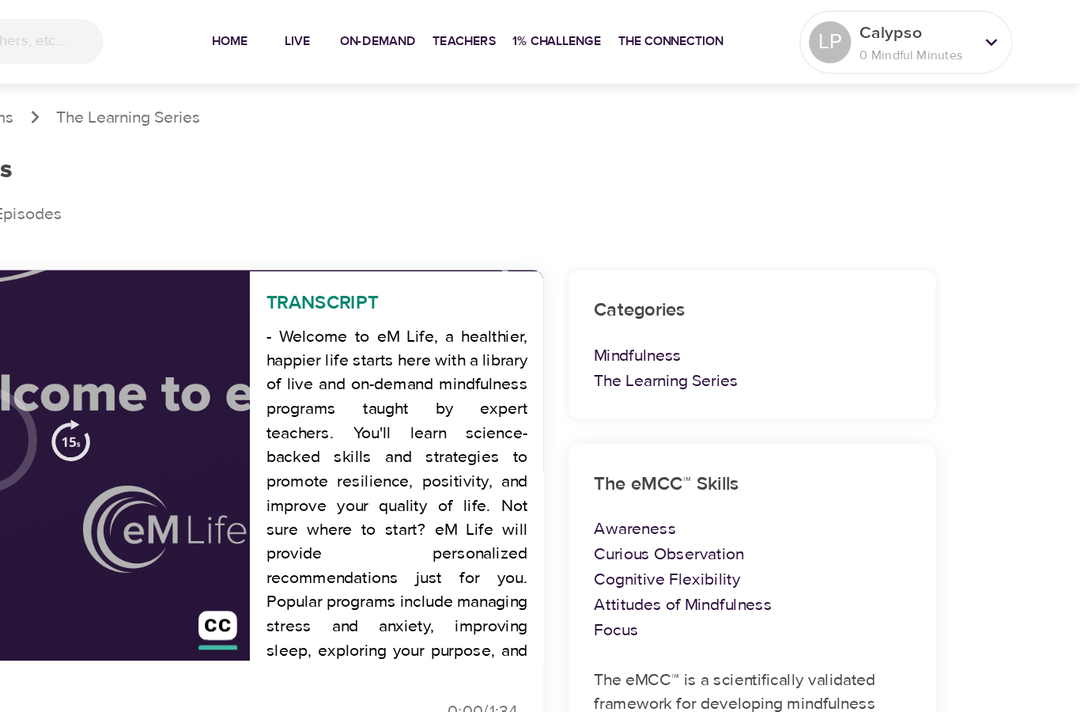
click at [349, 402] on div "Transcript - Welcome to eM Life, a healthier, happier life starts here with a l…" at bounding box center [484, 348] width 270 height 293
click at [308, 329] on img "button" at bounding box center [324, 330] width 32 height 32
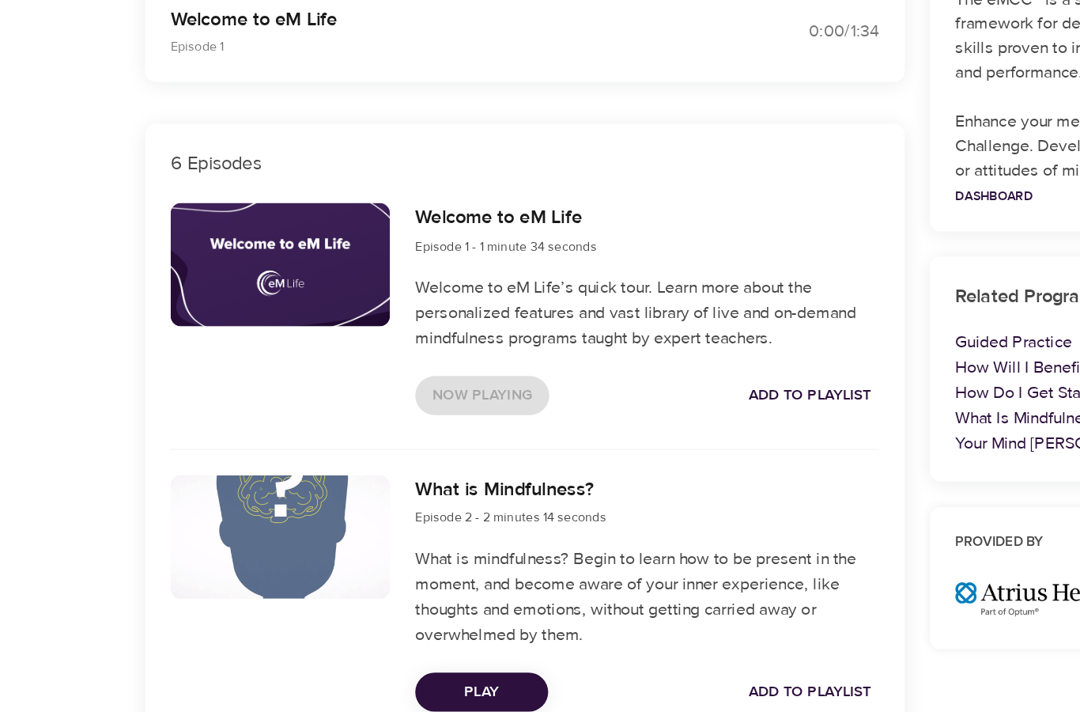
scroll to position [380, 0]
click at [372, 639] on span "Play" at bounding box center [360, 649] width 74 height 20
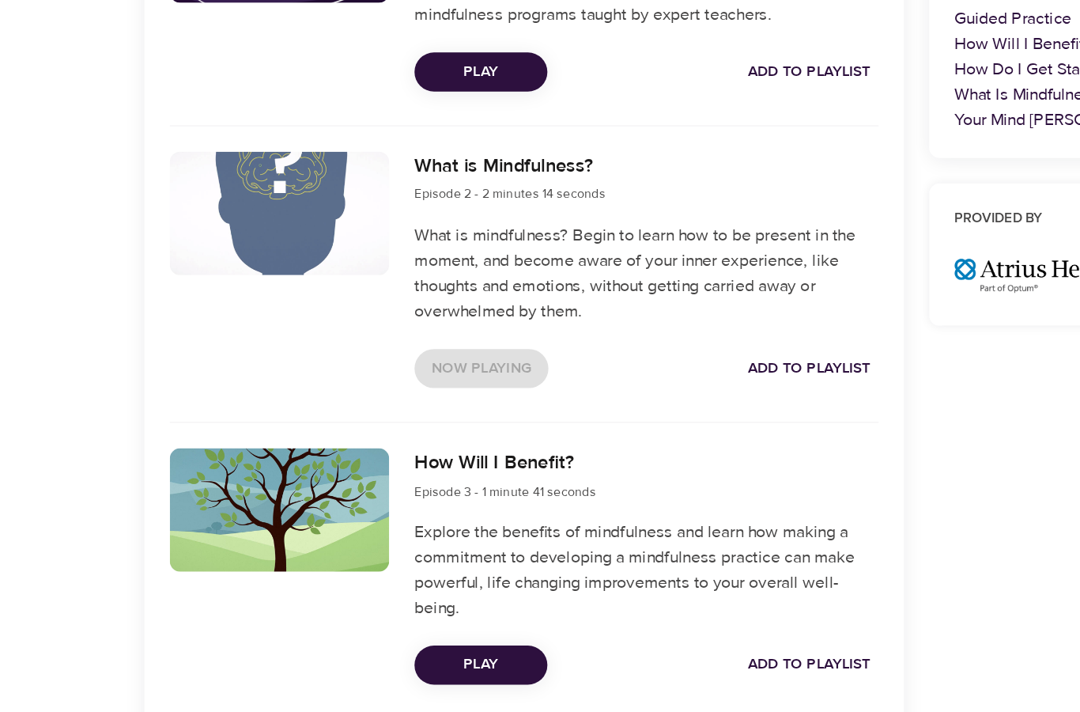
scroll to position [621, 0]
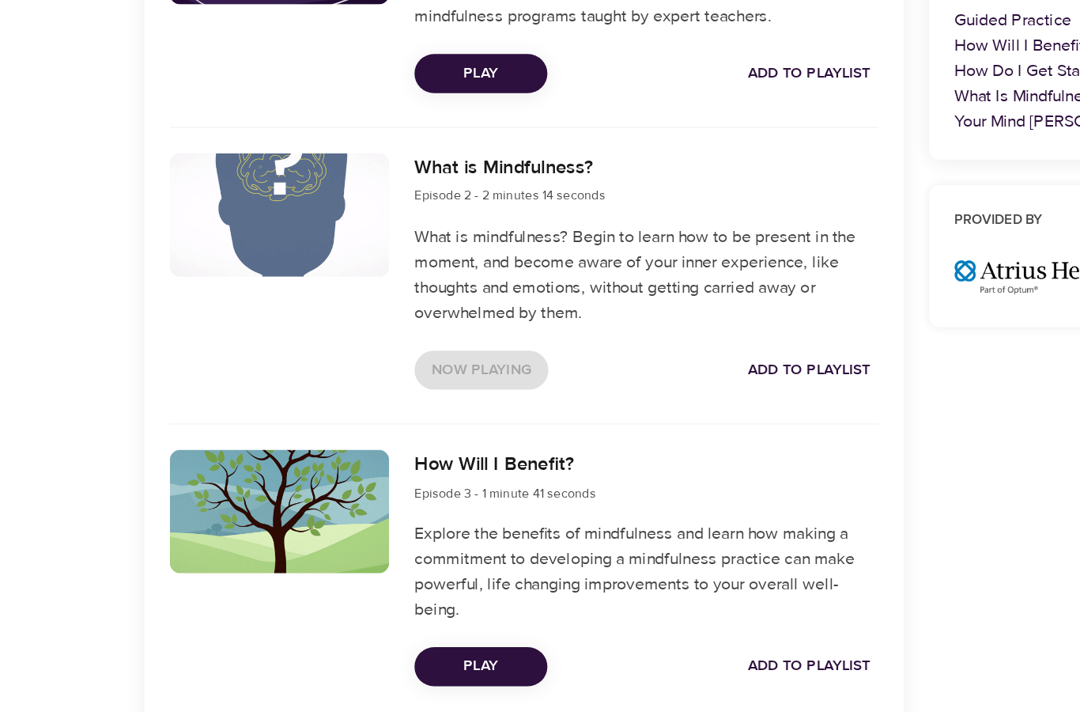
click at [375, 620] on span "Play" at bounding box center [360, 630] width 74 height 20
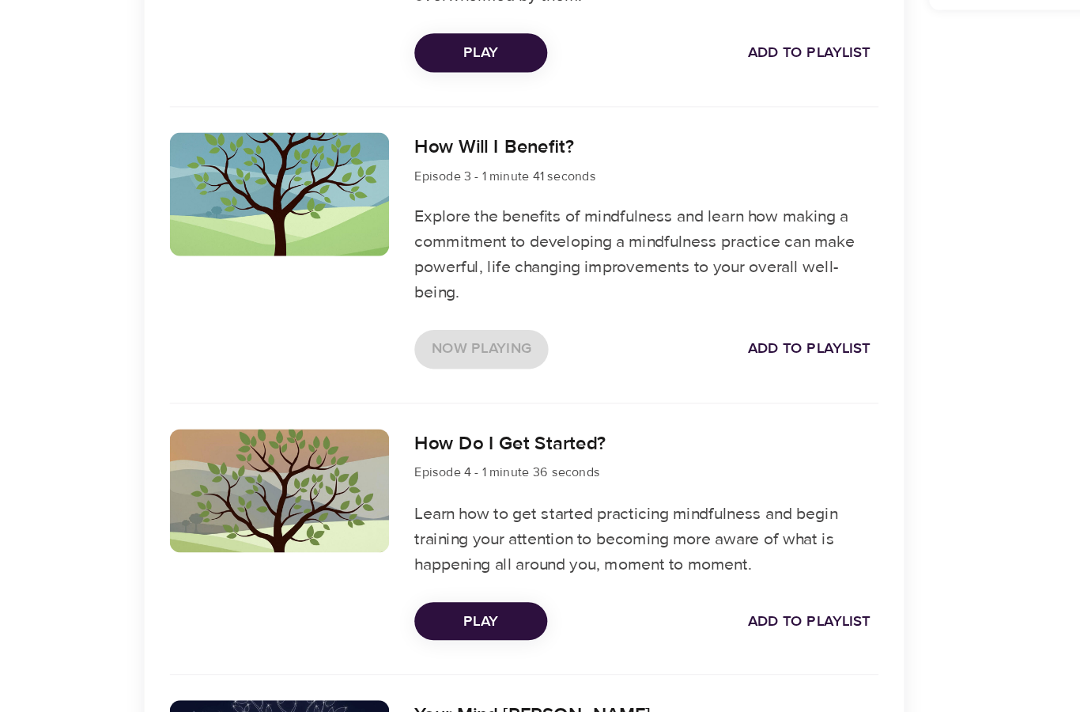
scroll to position [859, 0]
click at [379, 586] on span "Play" at bounding box center [360, 596] width 74 height 20
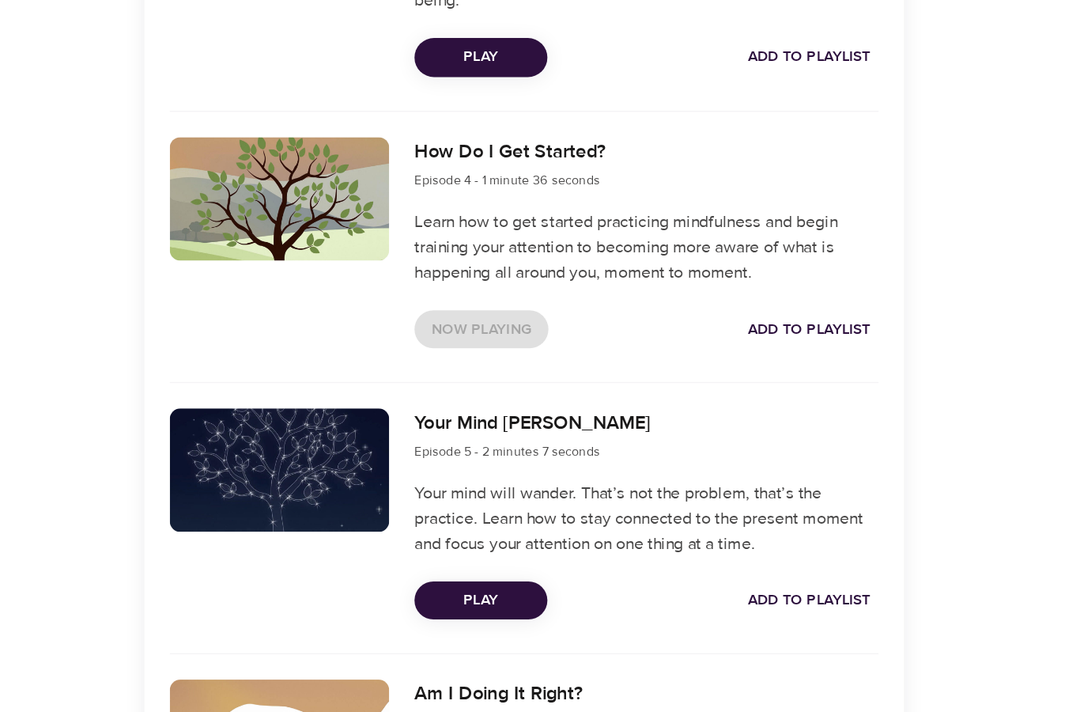
scroll to position [1078, 0]
click at [381, 570] on span "Play" at bounding box center [360, 580] width 74 height 20
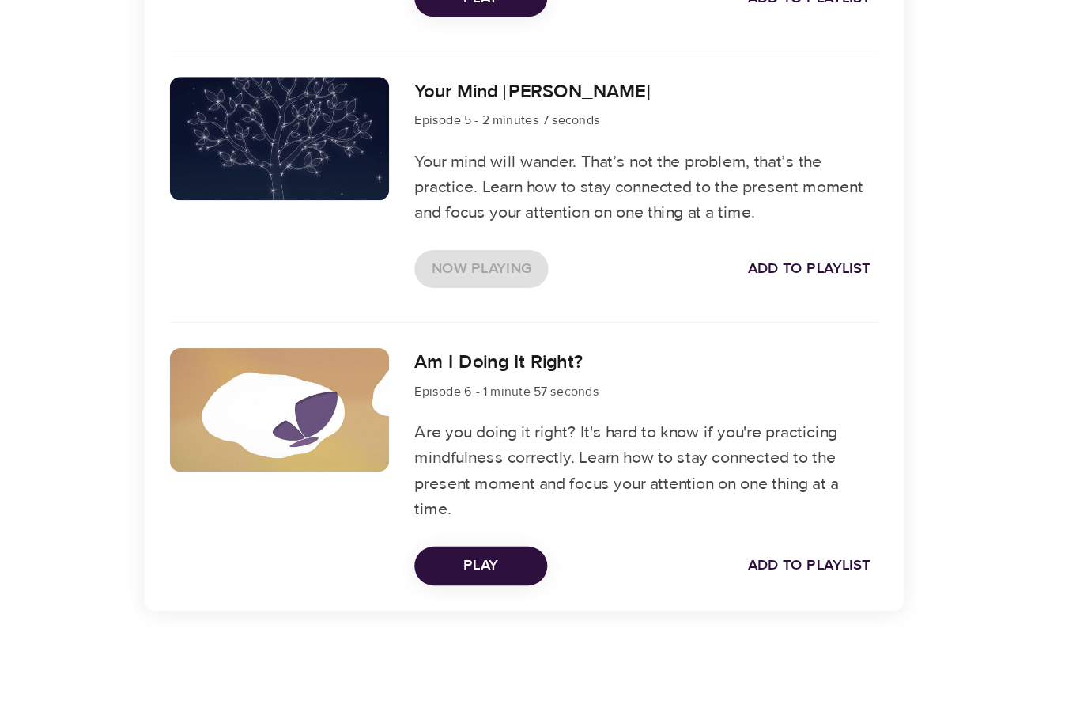
scroll to position [1270, 0]
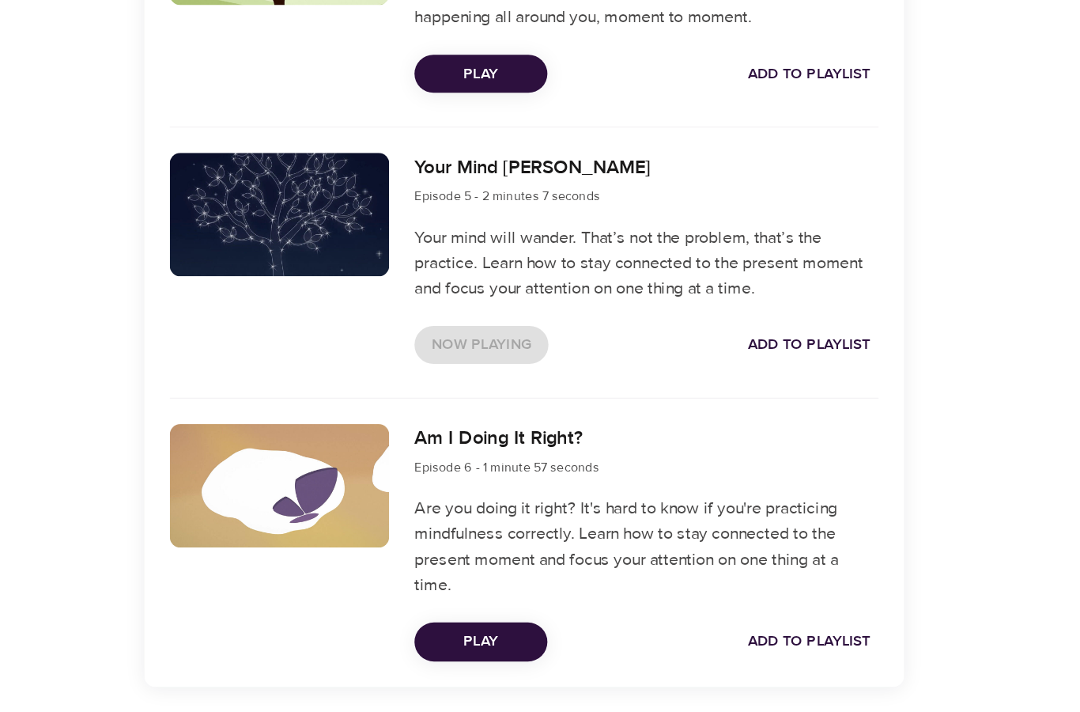
click at [389, 600] on span "Play" at bounding box center [360, 610] width 74 height 20
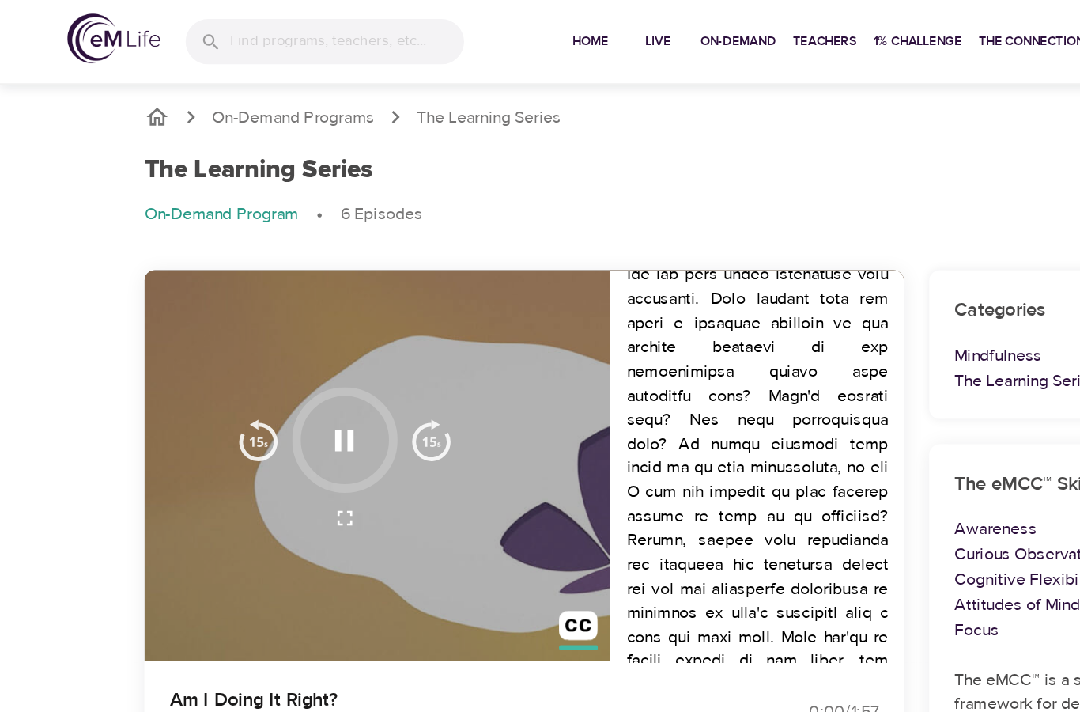
scroll to position [645, 0]
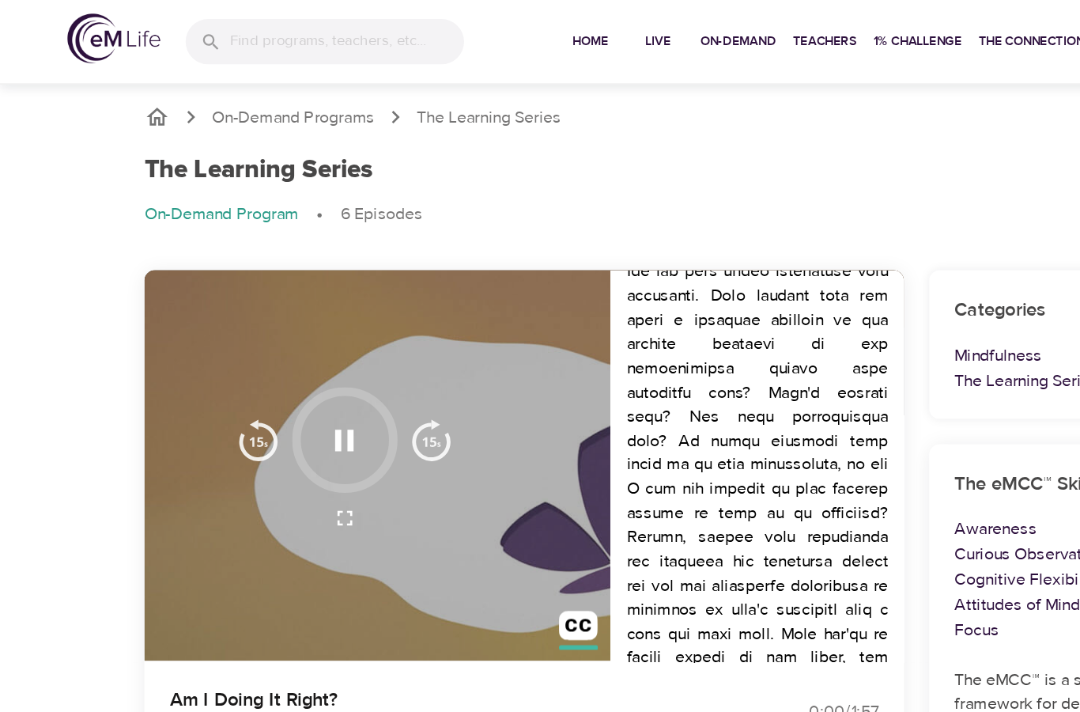
click at [780, 150] on div "The Learning Series On-Demand Program 6 Episodes" at bounding box center [540, 150] width 882 height 86
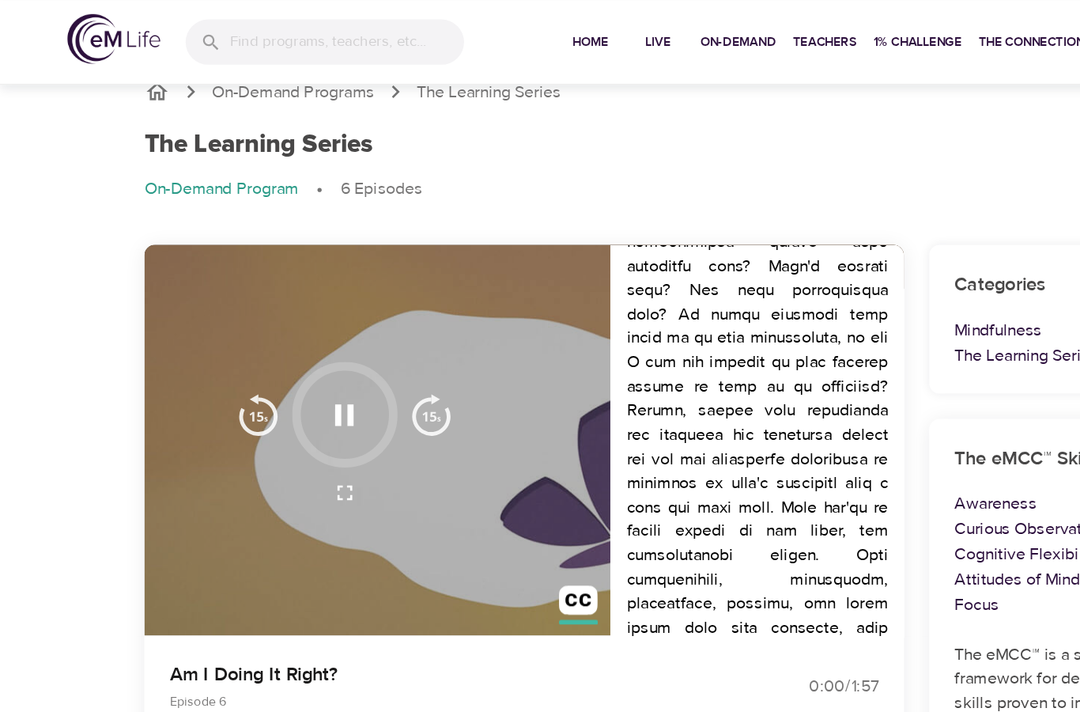
scroll to position [0, 0]
